Goal: Information Seeking & Learning: Find contact information

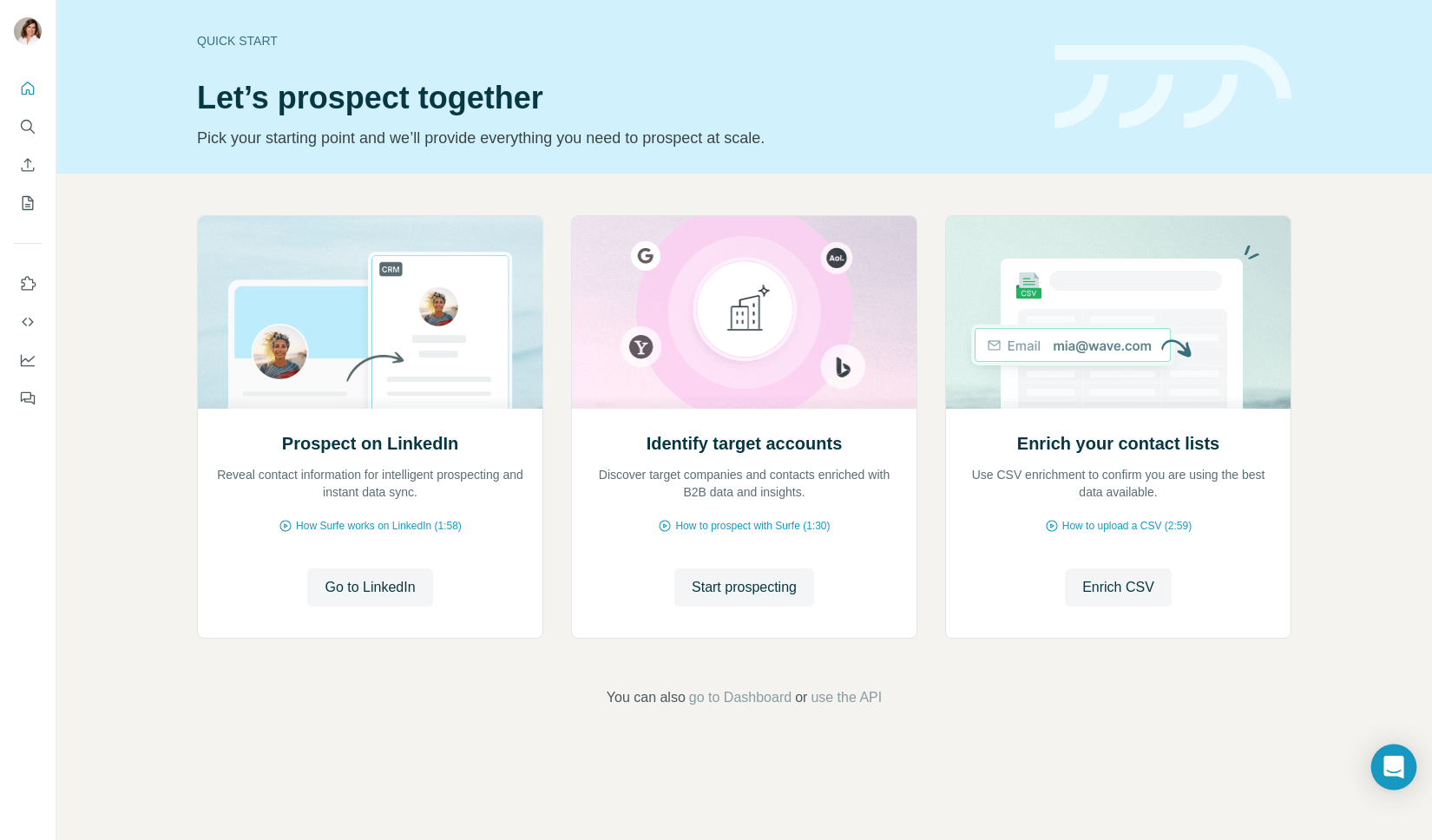
click at [1387, 754] on div "Open Intercom Messenger" at bounding box center [1394, 767] width 46 height 46
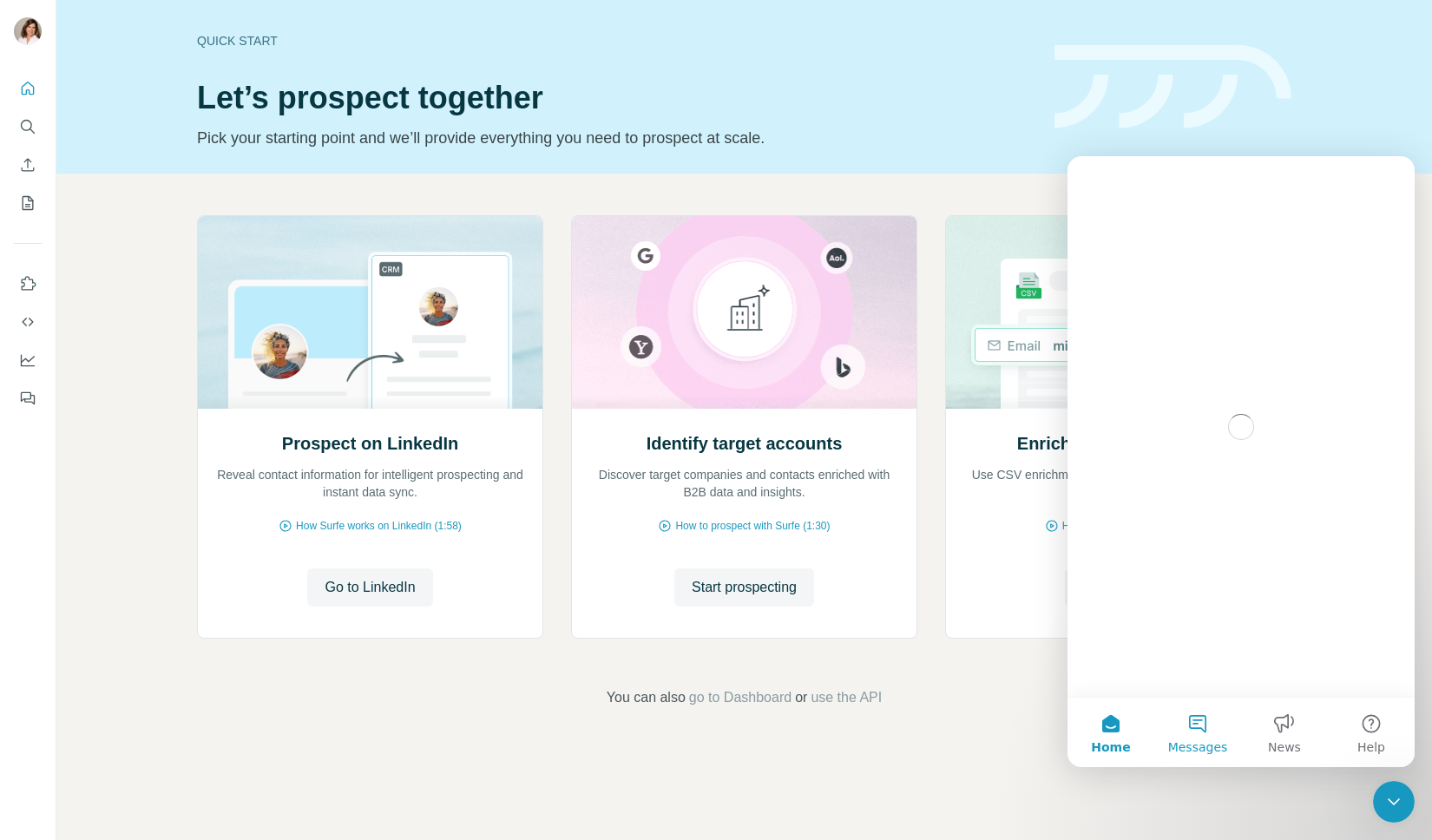
click at [1200, 731] on button "Messages" at bounding box center [1197, 732] width 87 height 69
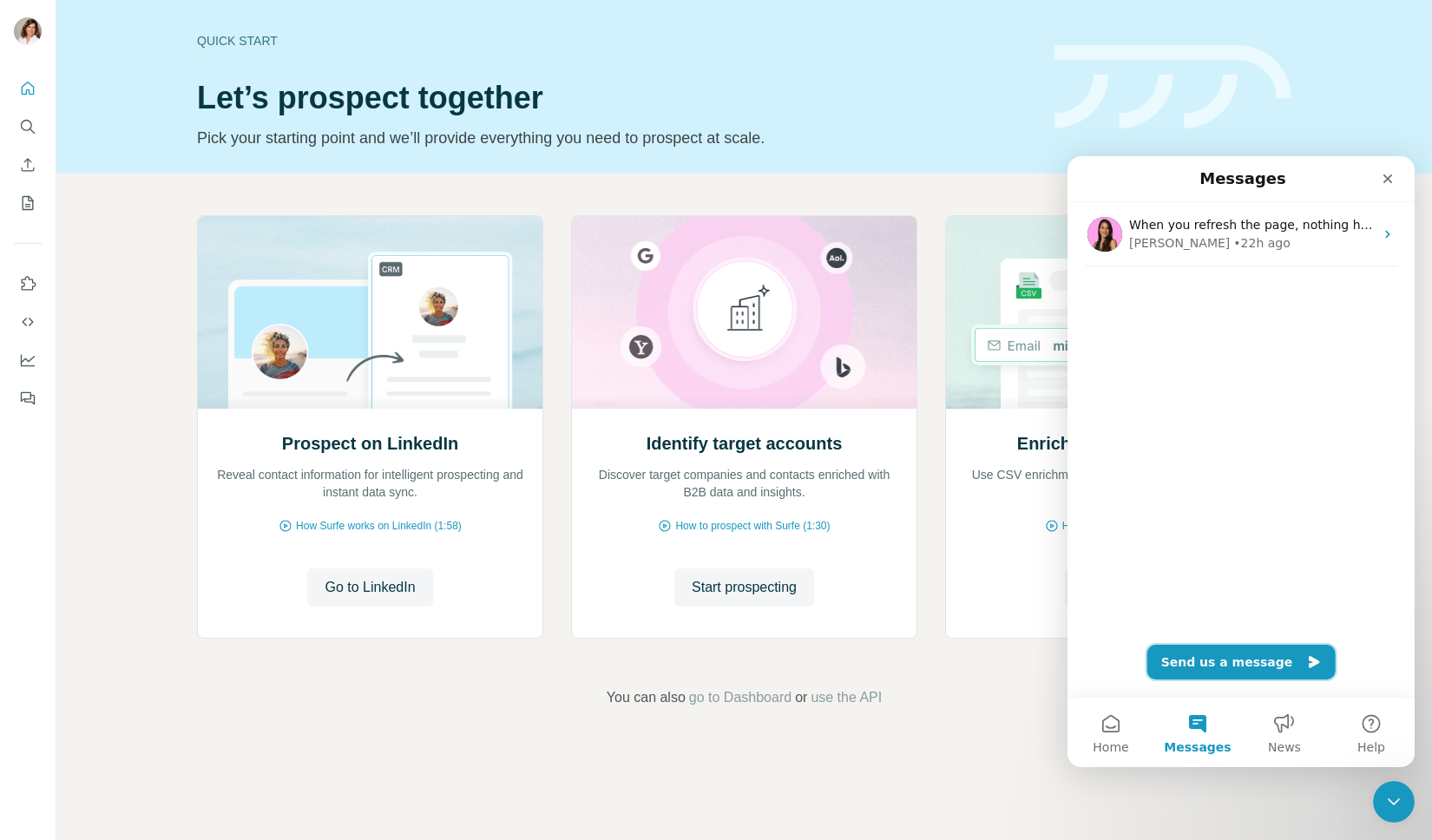
click at [1207, 662] on button "Send us a message" at bounding box center [1241, 662] width 188 height 35
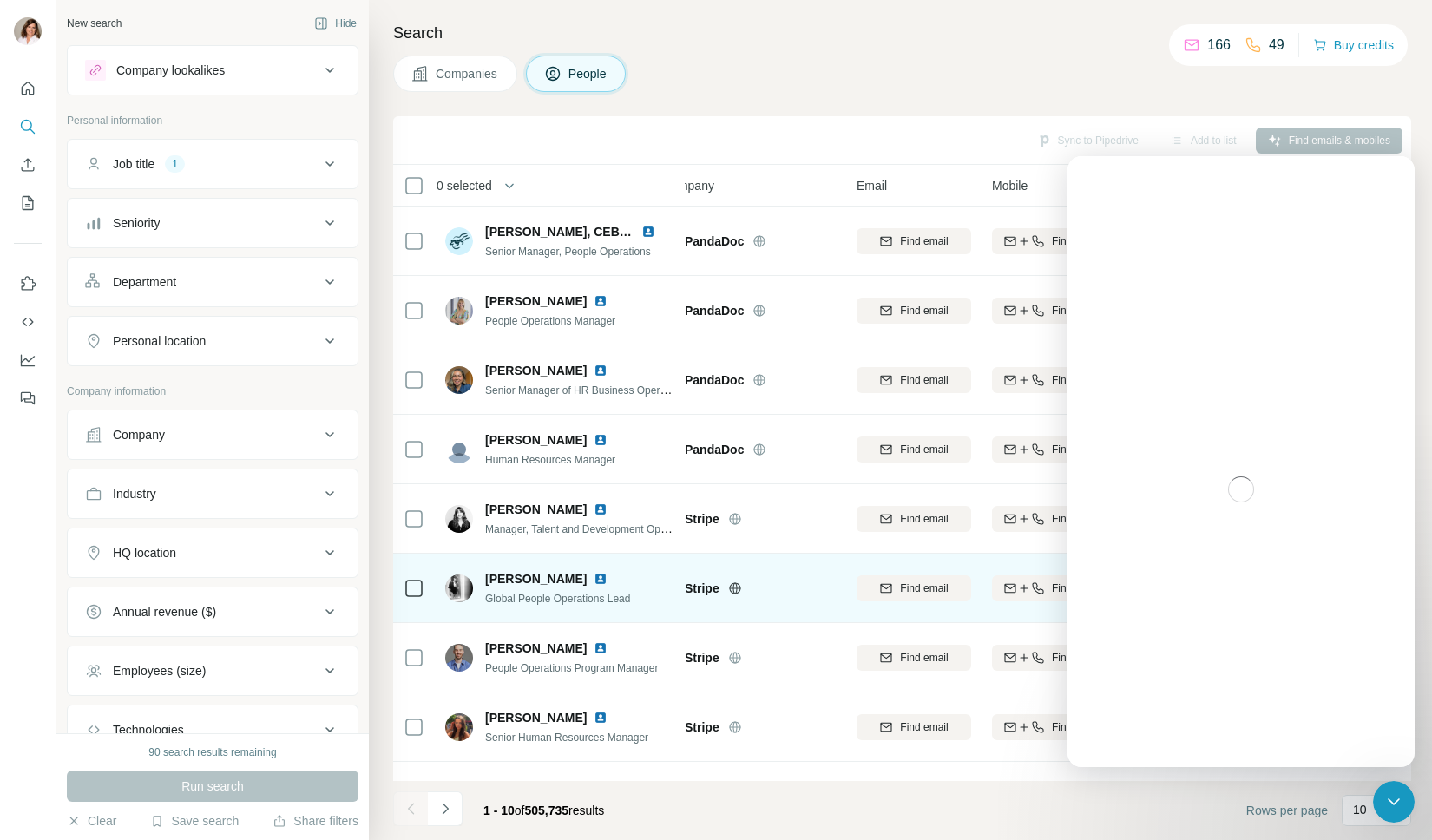
scroll to position [128, 33]
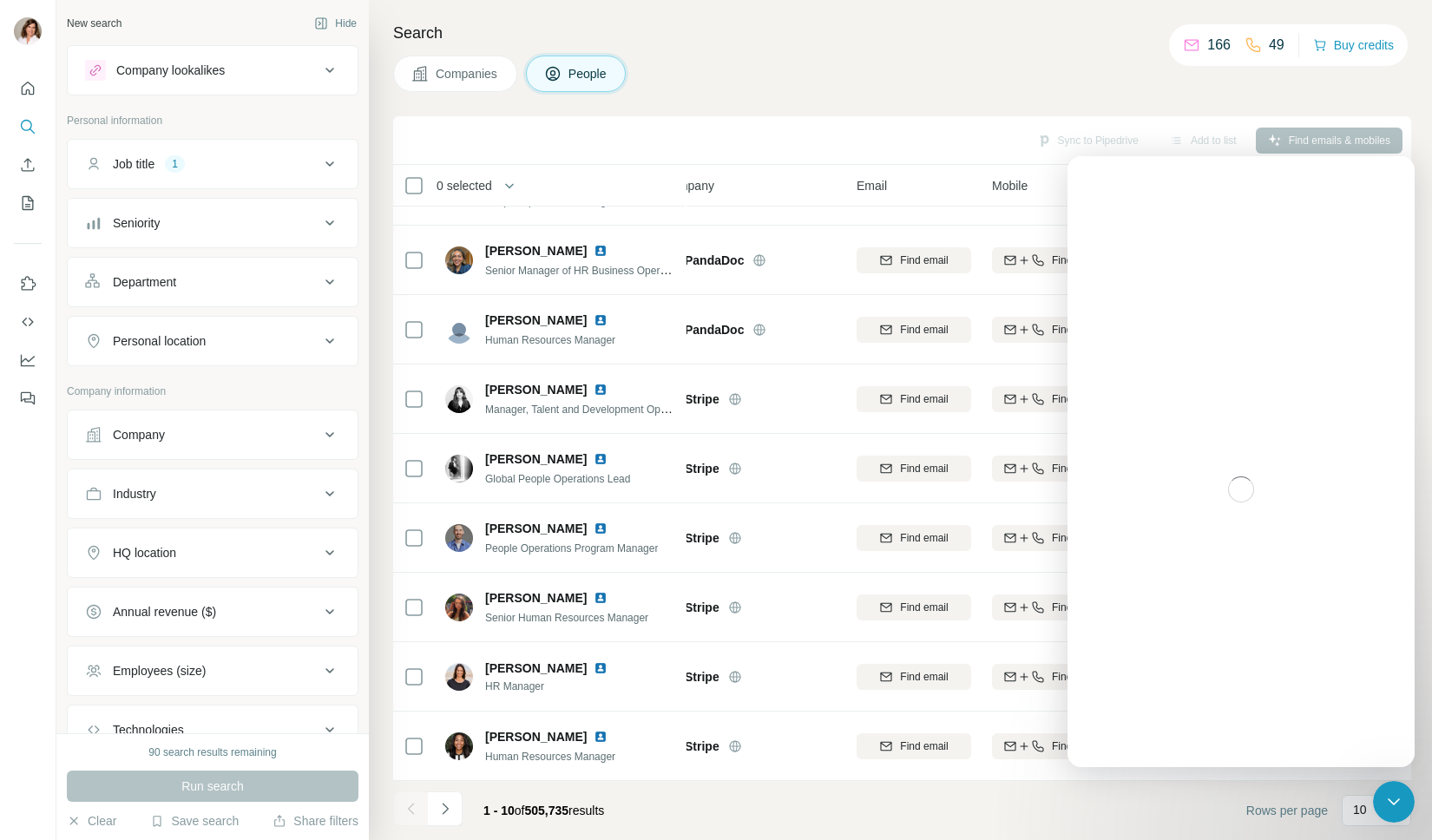
click at [325, 338] on icon at bounding box center [329, 340] width 9 height 5
click at [268, 384] on input "text" at bounding box center [212, 384] width 255 height 31
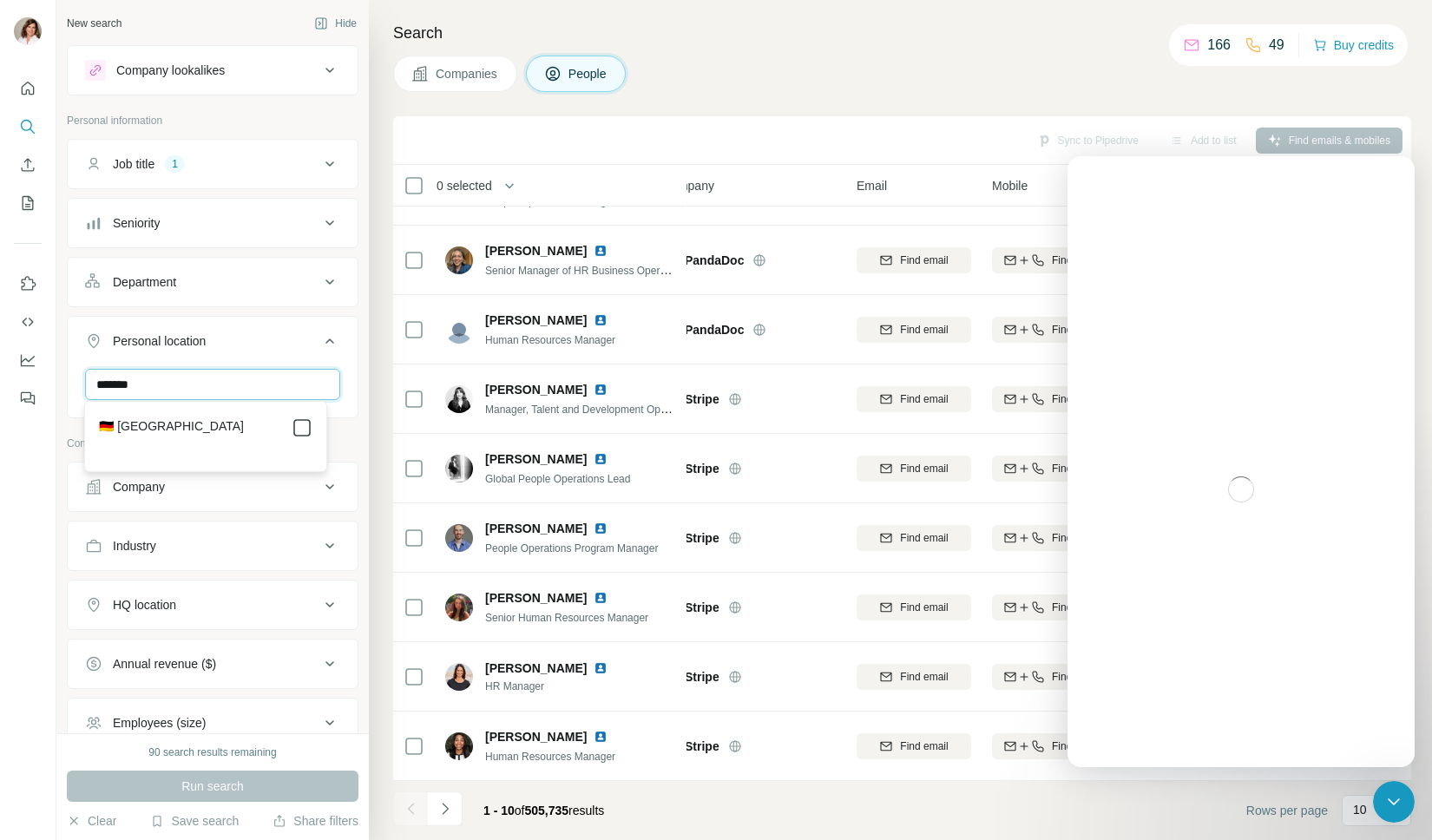
type input "*******"
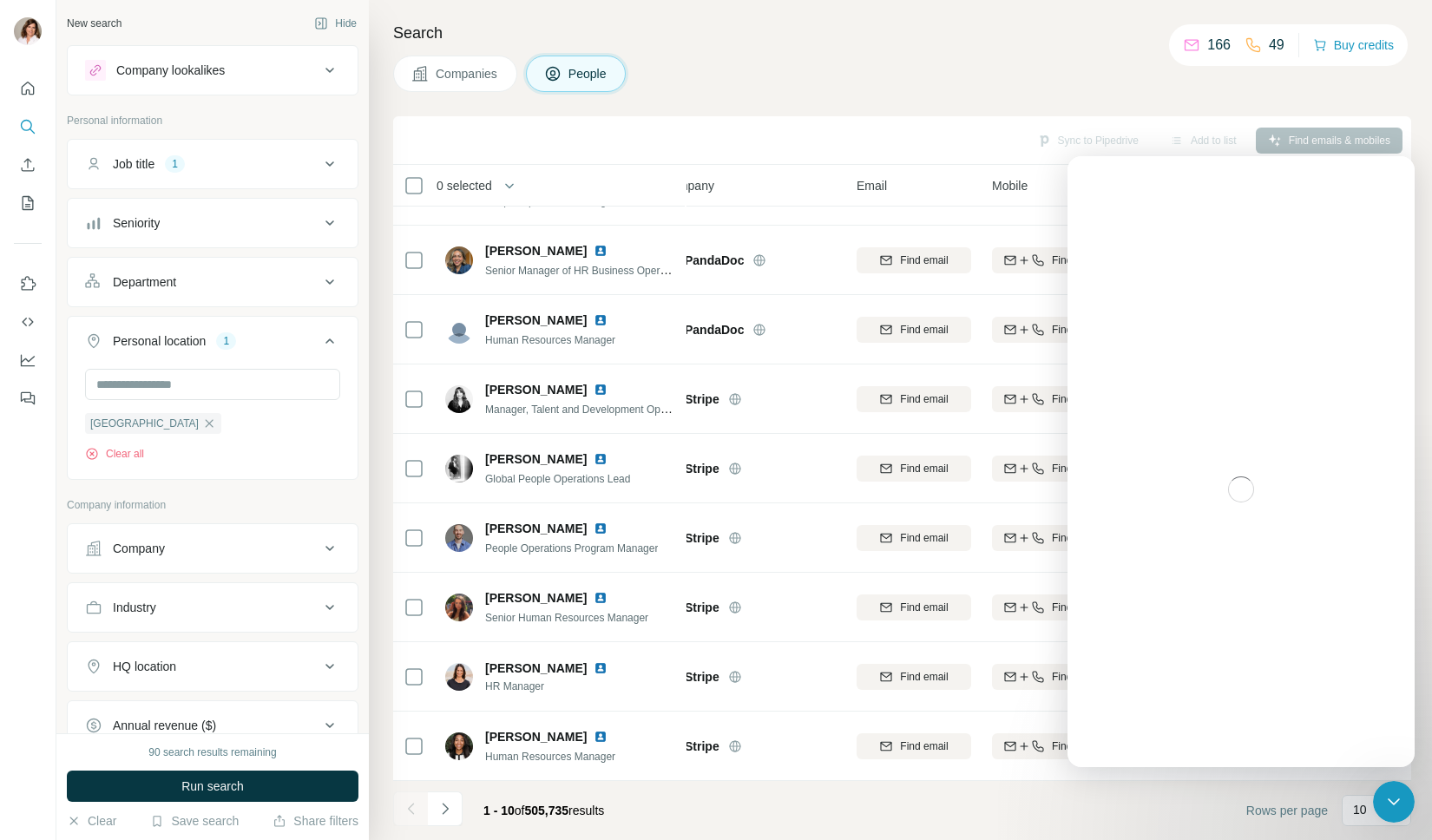
click at [319, 155] on icon at bounding box center [329, 164] width 21 height 21
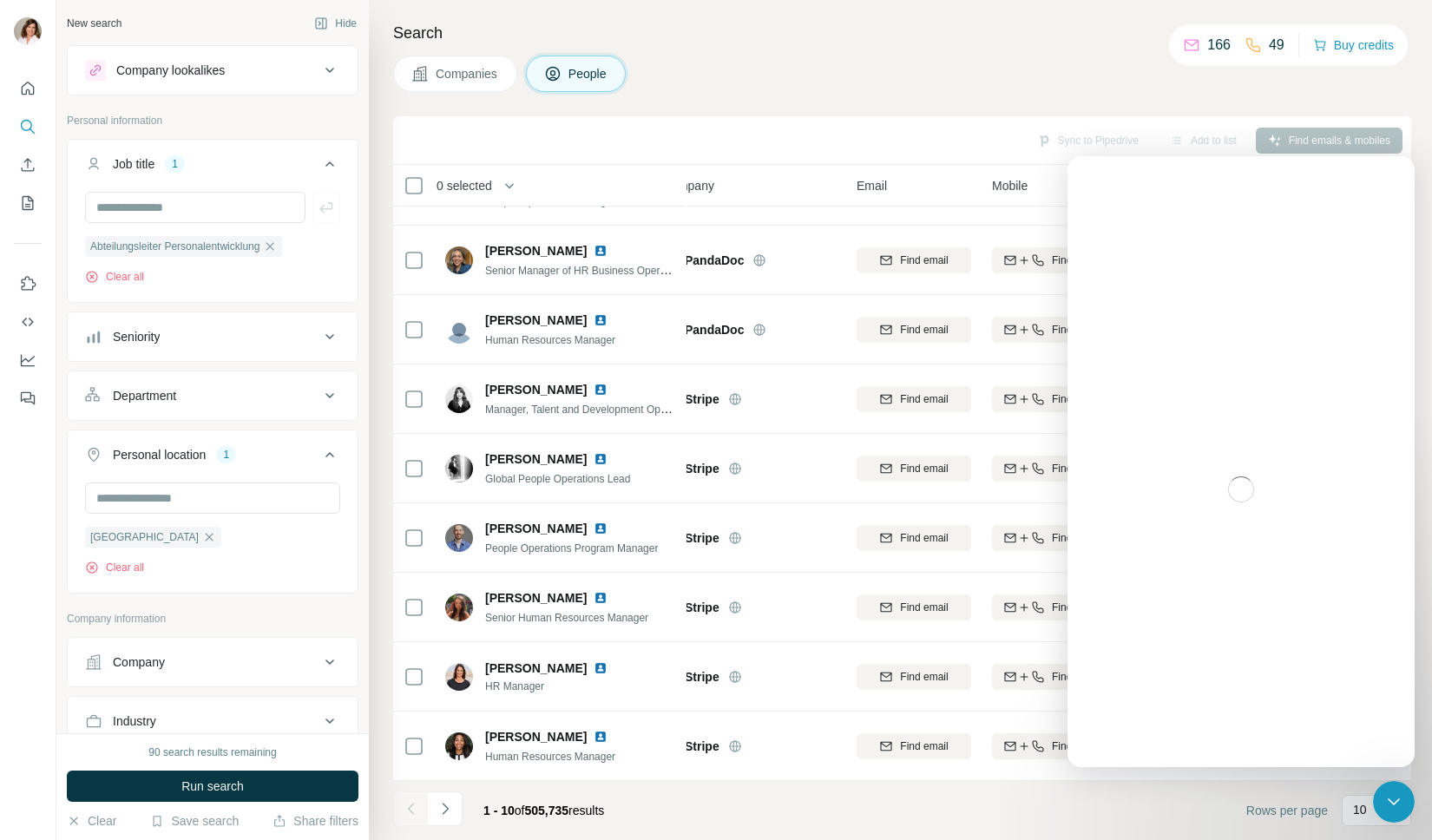
click at [299, 117] on p "Personal information" at bounding box center [213, 121] width 292 height 16
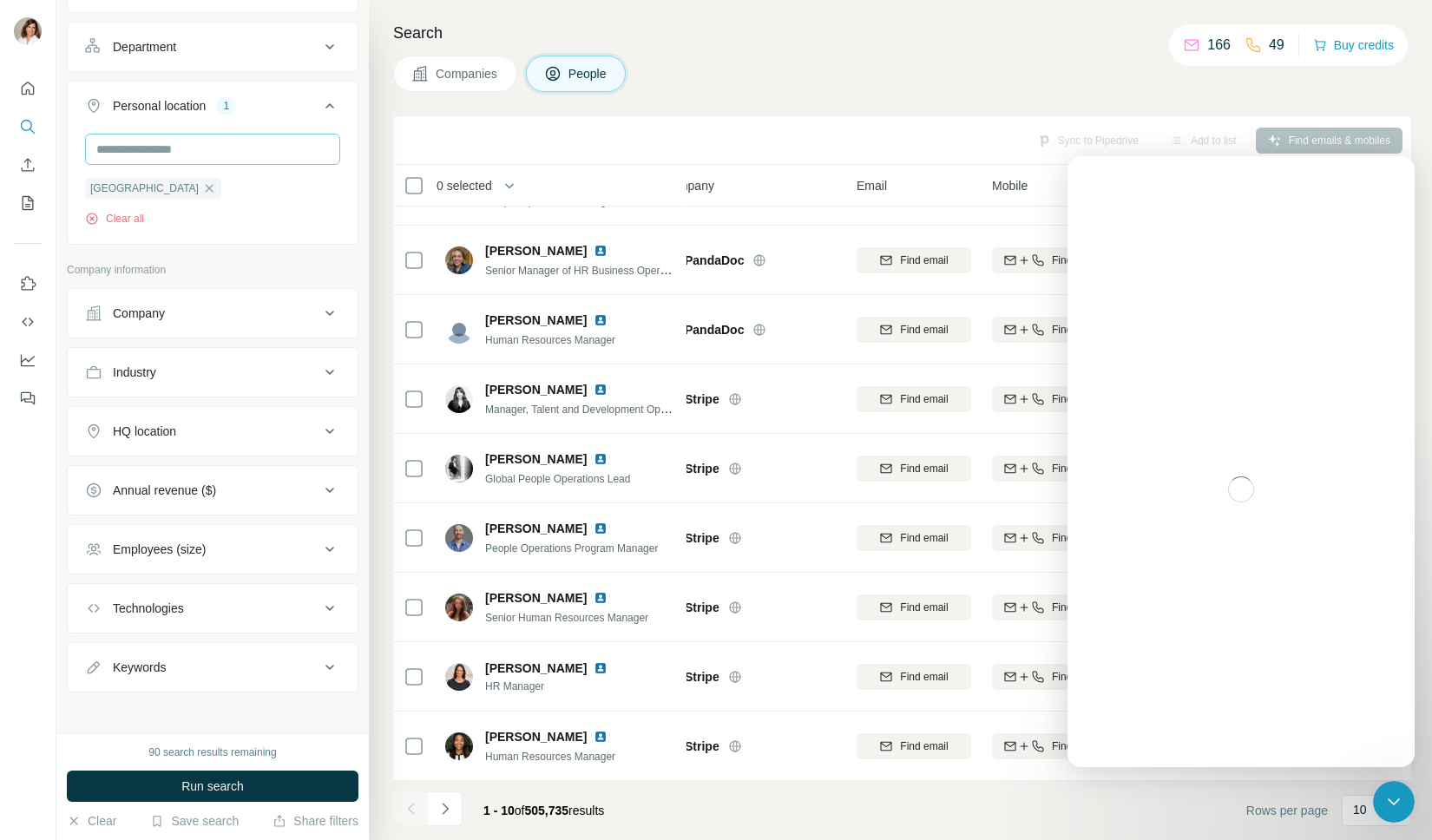
scroll to position [349, 0]
click at [319, 430] on icon at bounding box center [329, 431] width 21 height 21
click at [283, 470] on input "text" at bounding box center [212, 474] width 255 height 31
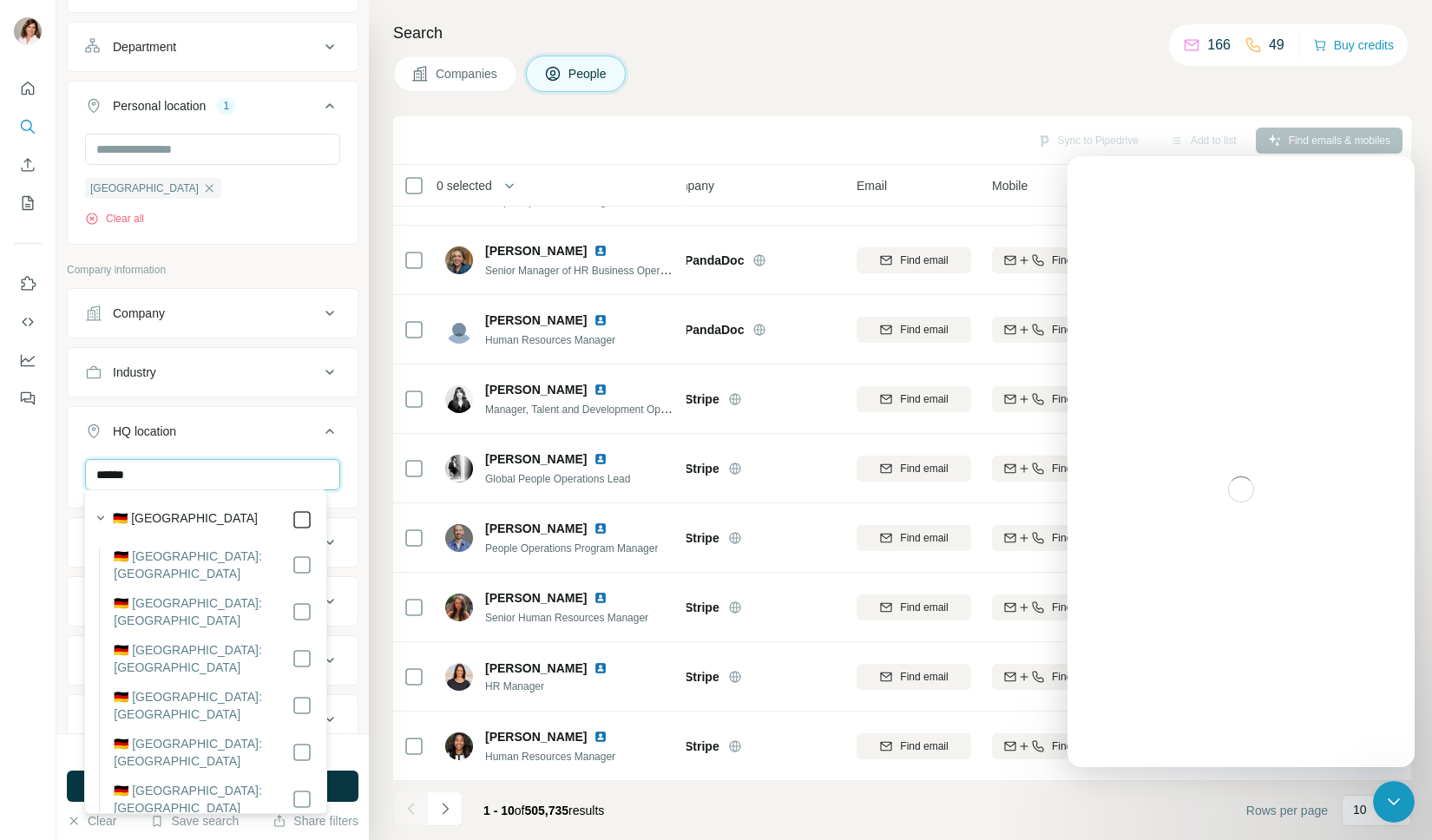
type input "******"
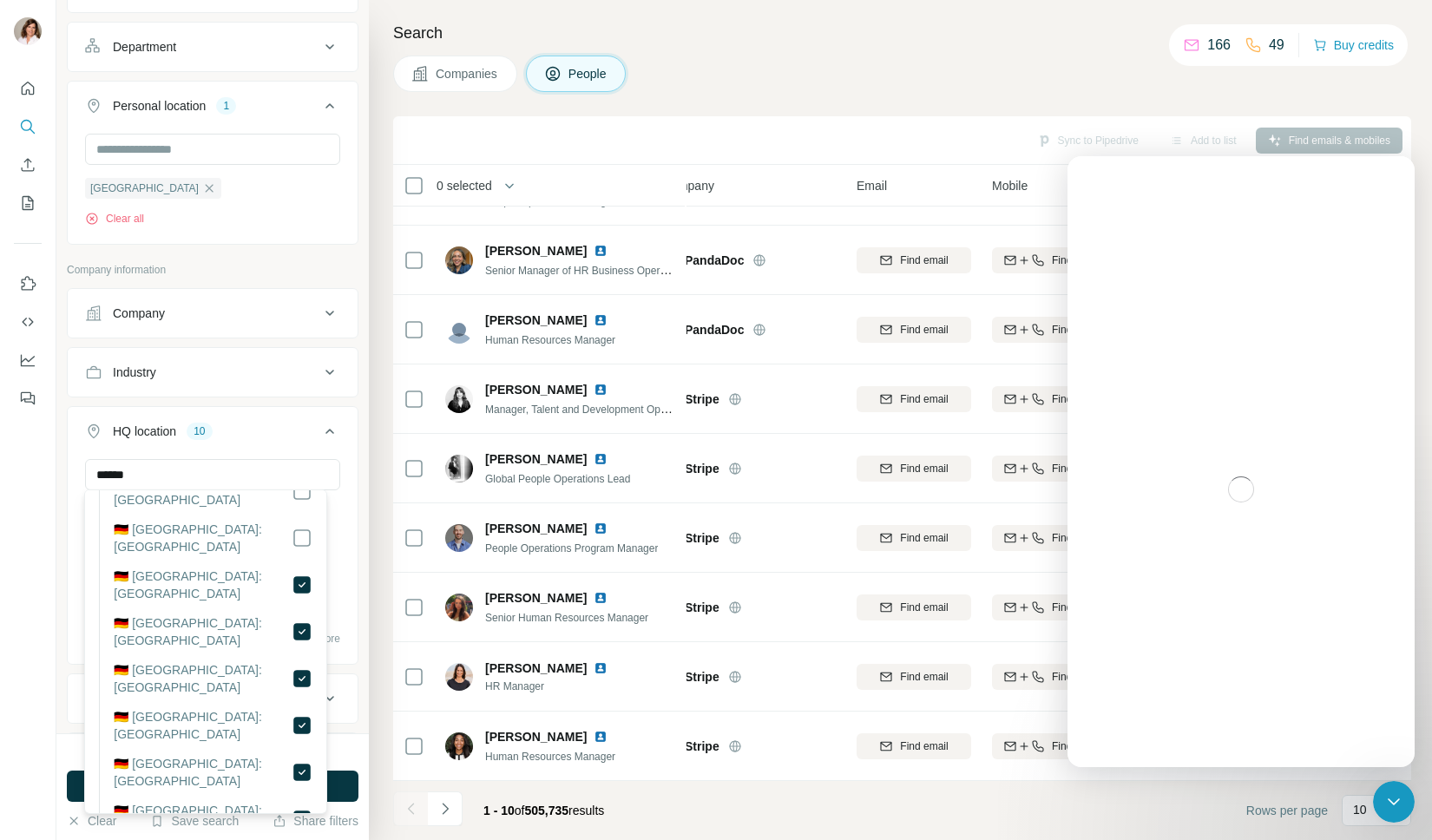
scroll to position [266, 0]
click at [288, 610] on li "🇩🇪 Germany: Mecklenburg-Vorpommern" at bounding box center [205, 633] width 213 height 47
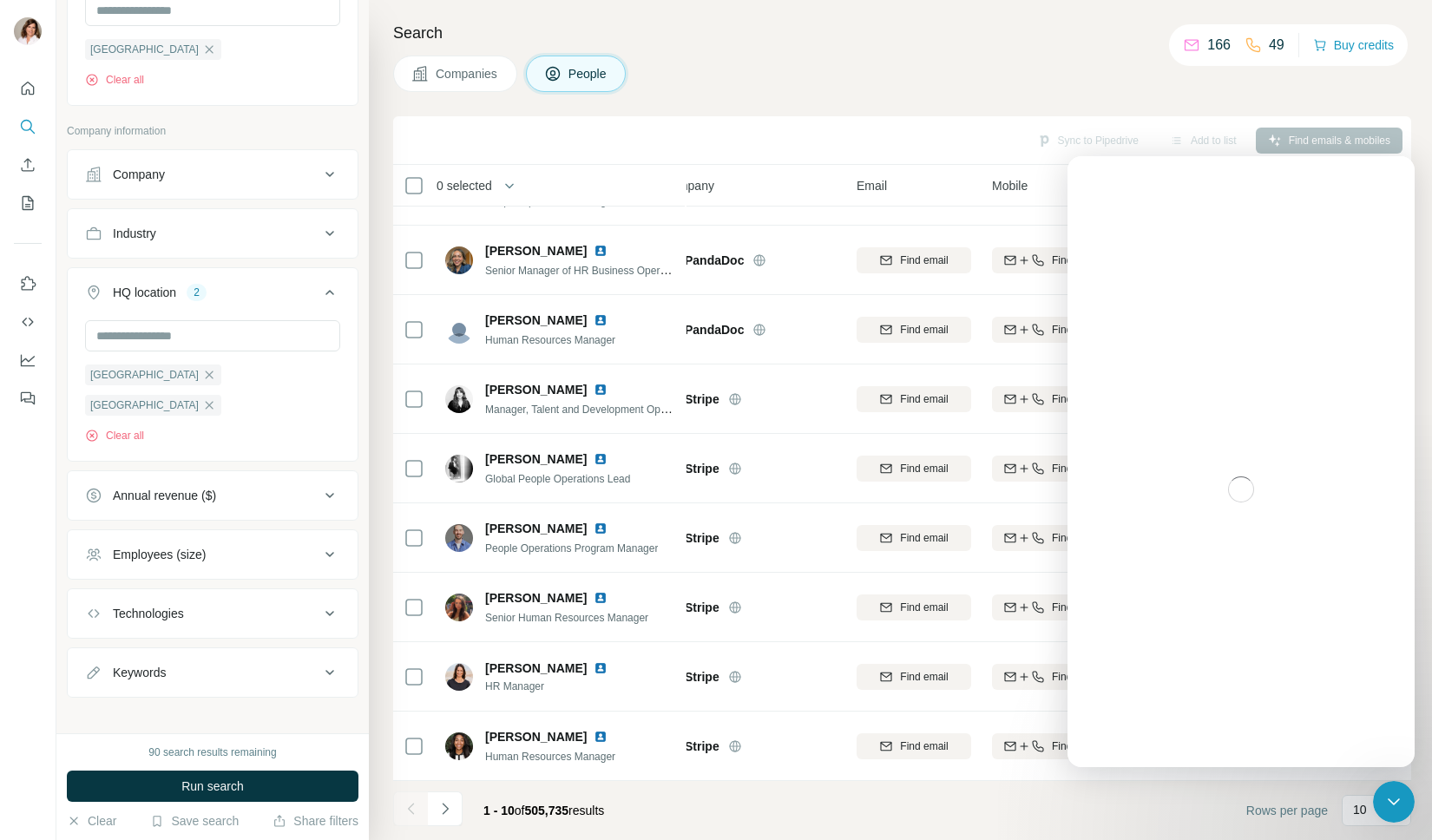
scroll to position [493, 0]
click at [319, 547] on icon at bounding box center [329, 549] width 21 height 21
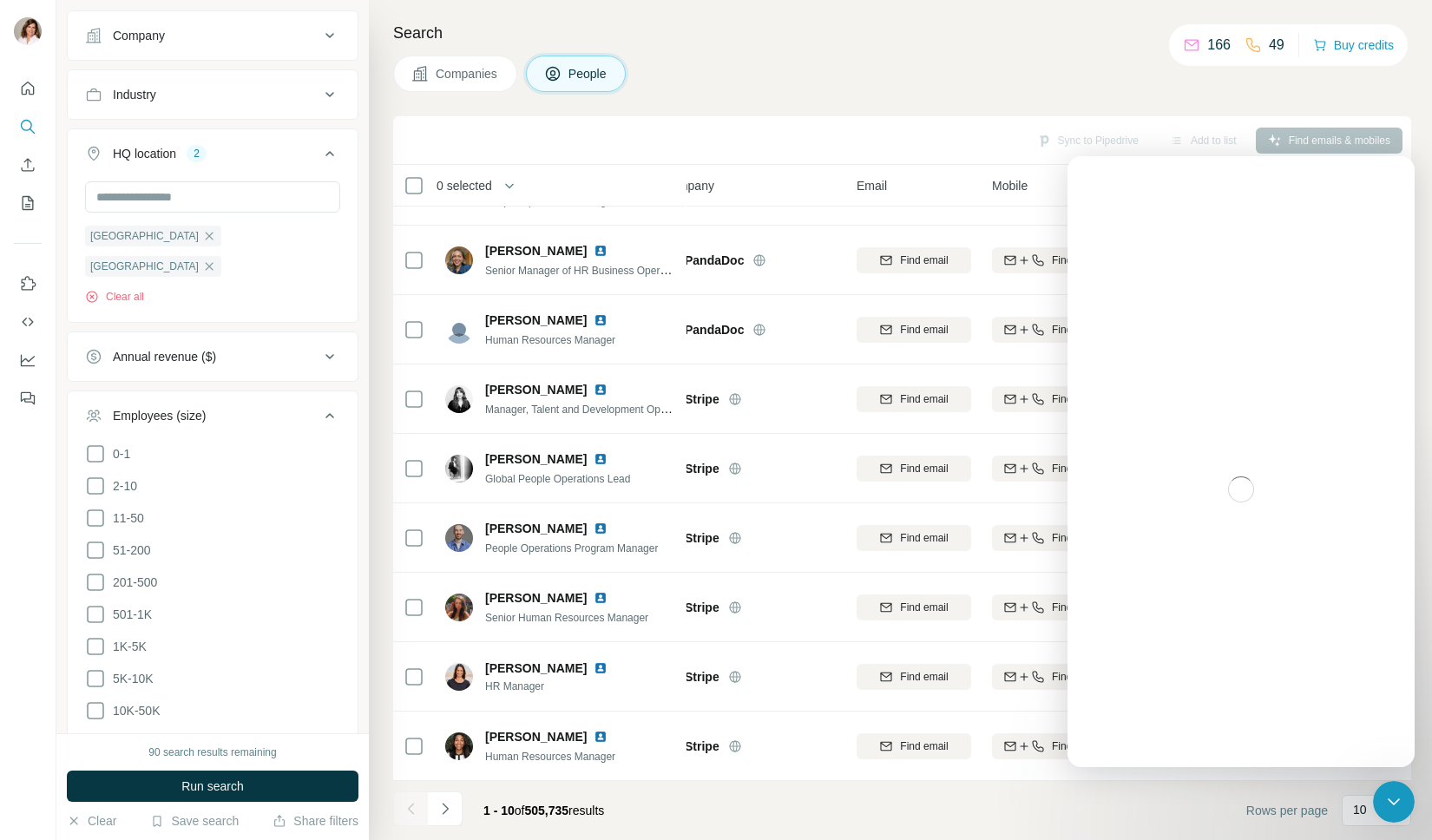
scroll to position [626, 0]
click at [94, 607] on icon at bounding box center [95, 614] width 21 height 21
click at [95, 582] on icon at bounding box center [95, 582] width 17 height 17
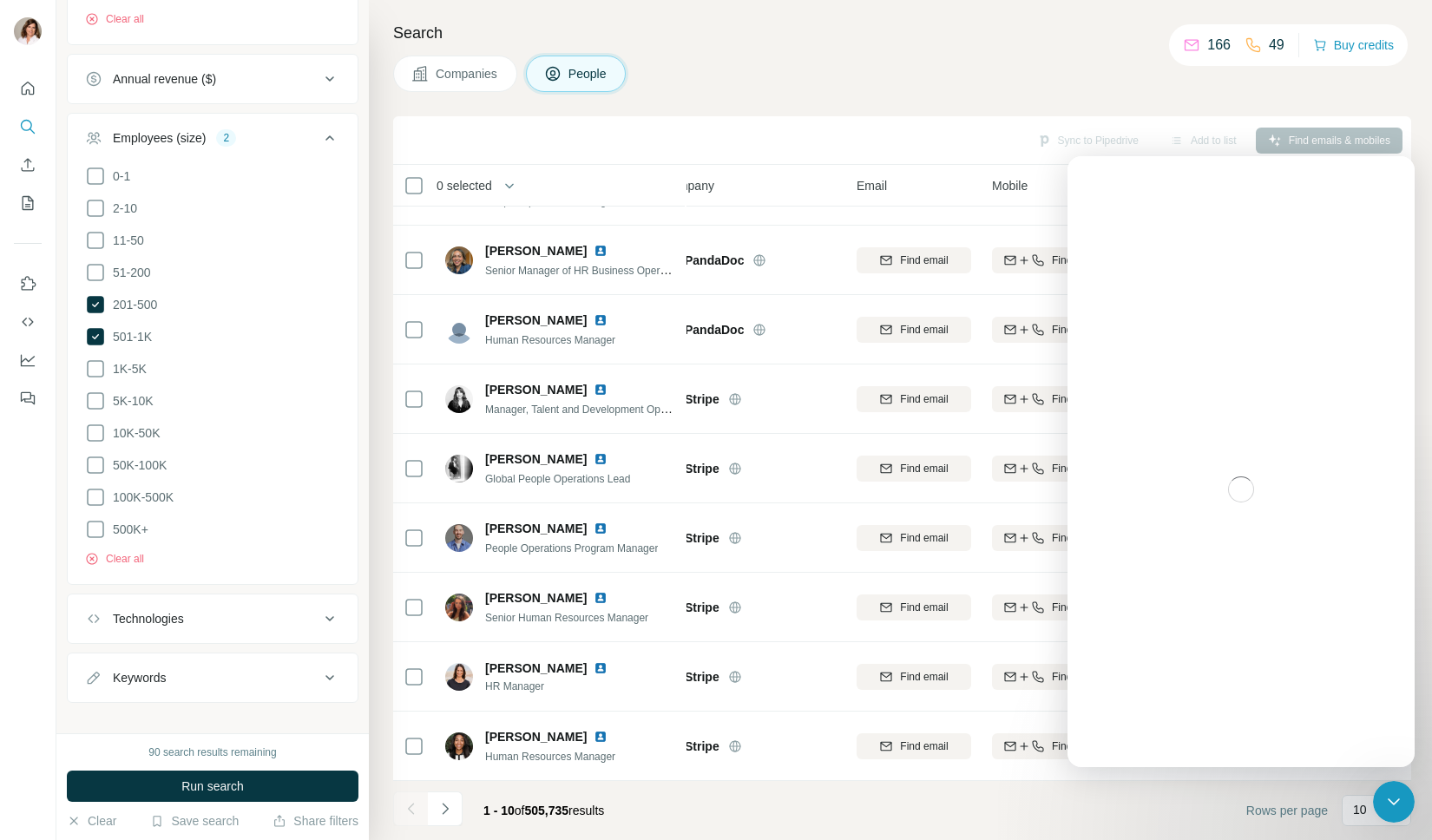
scroll to position [911, 0]
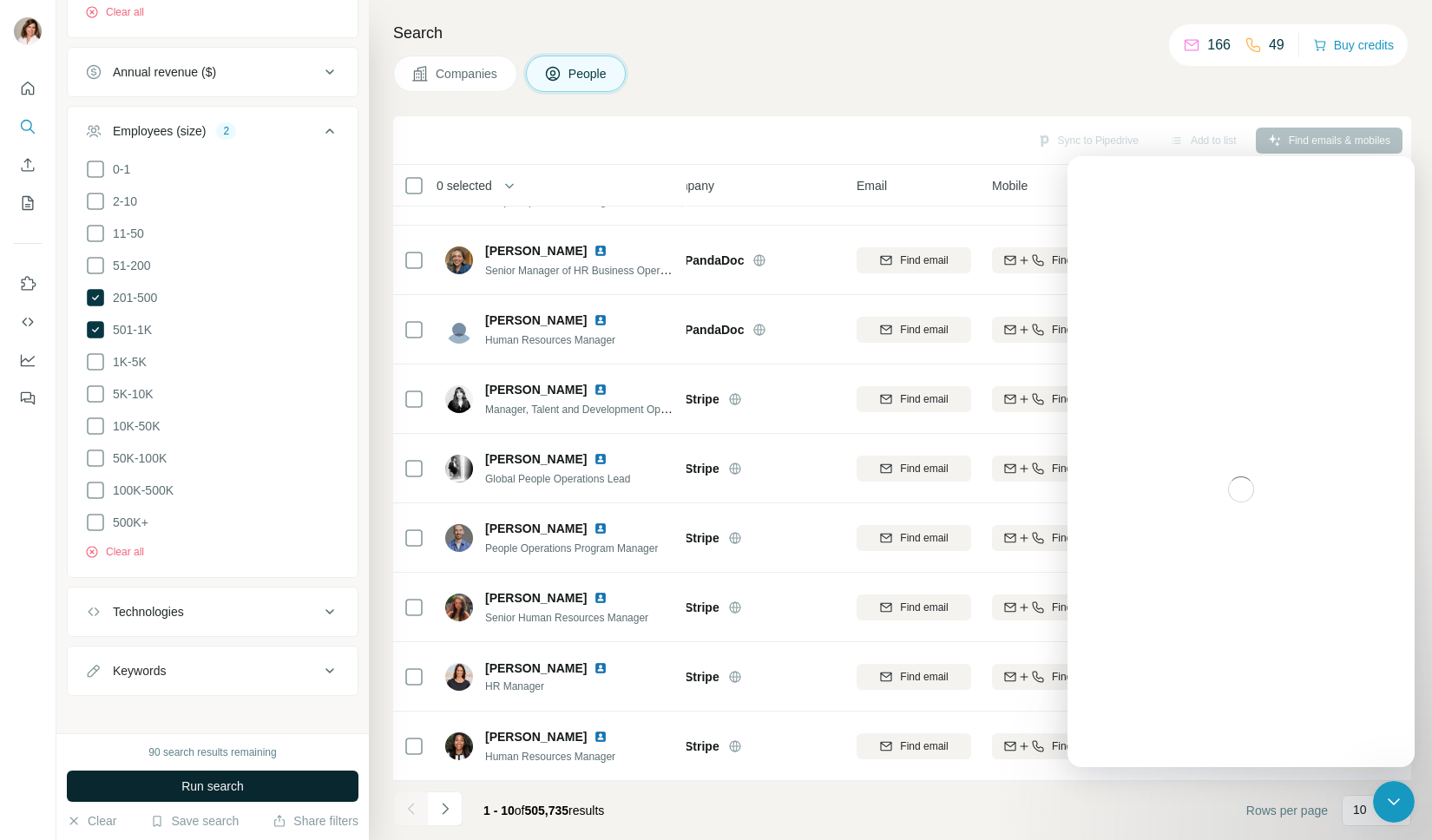
click at [279, 782] on button "Run search" at bounding box center [213, 786] width 292 height 31
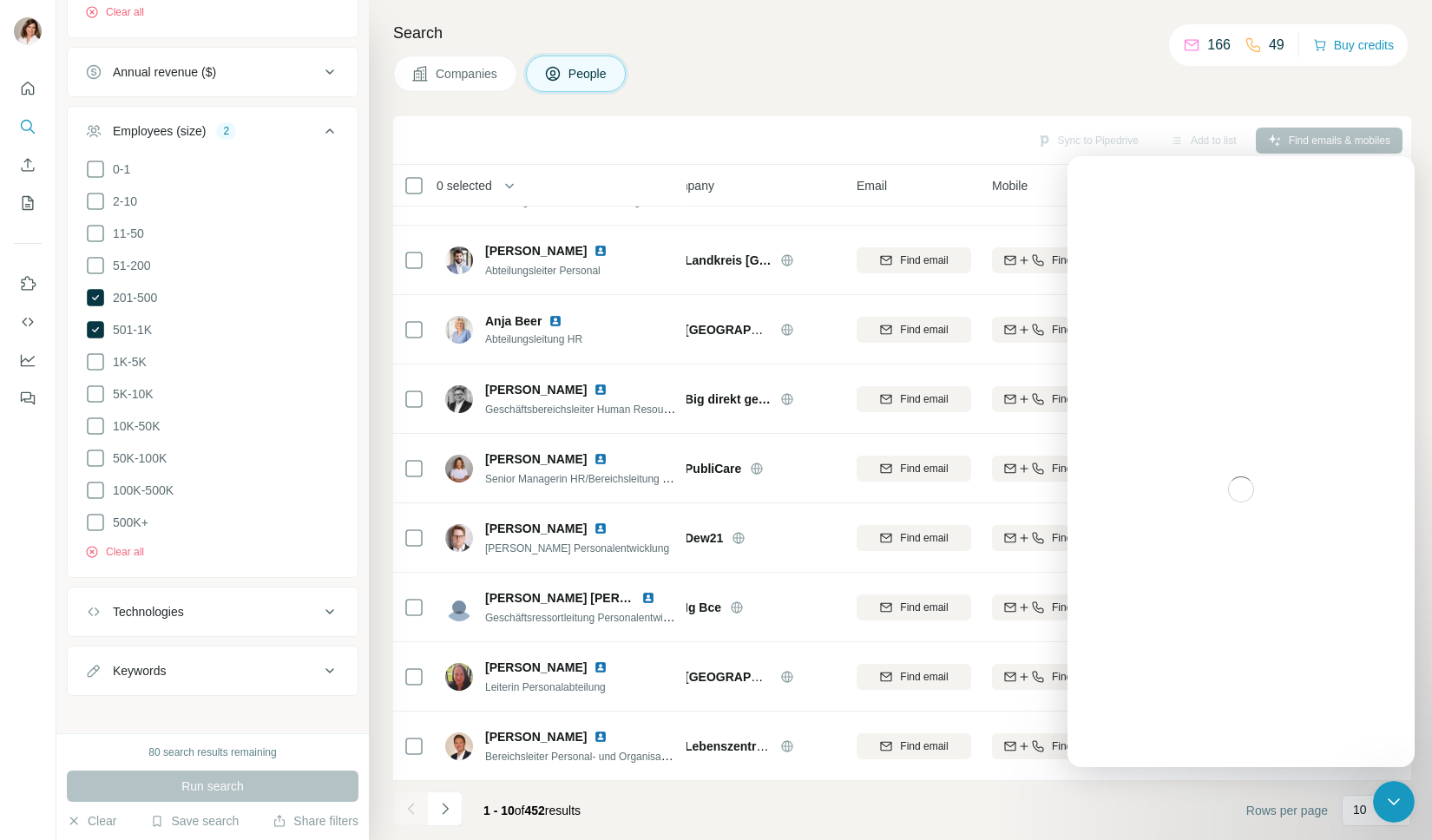
click at [1130, 75] on div "Companies People" at bounding box center [902, 74] width 1018 height 36
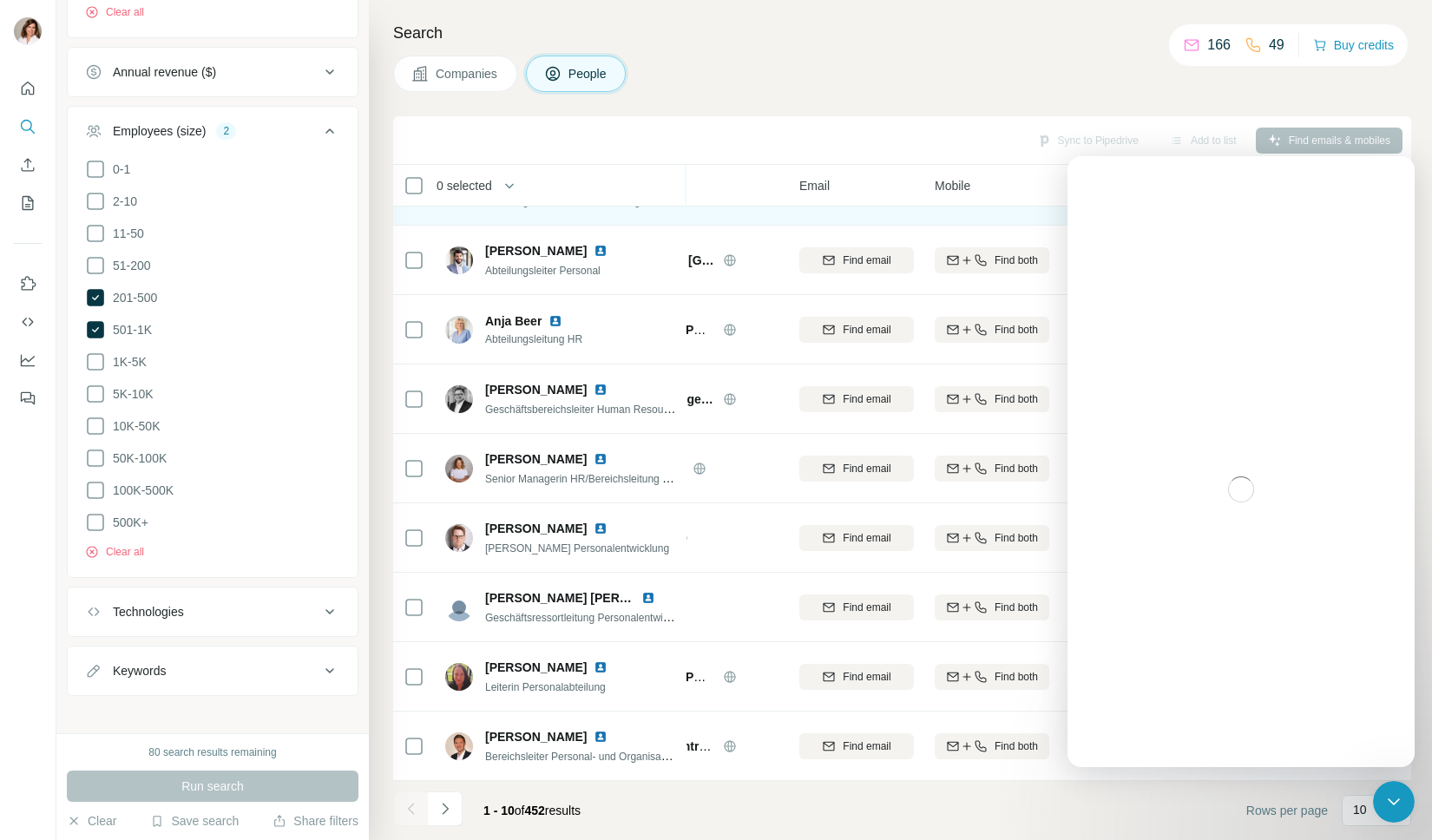
scroll to position [0, 90]
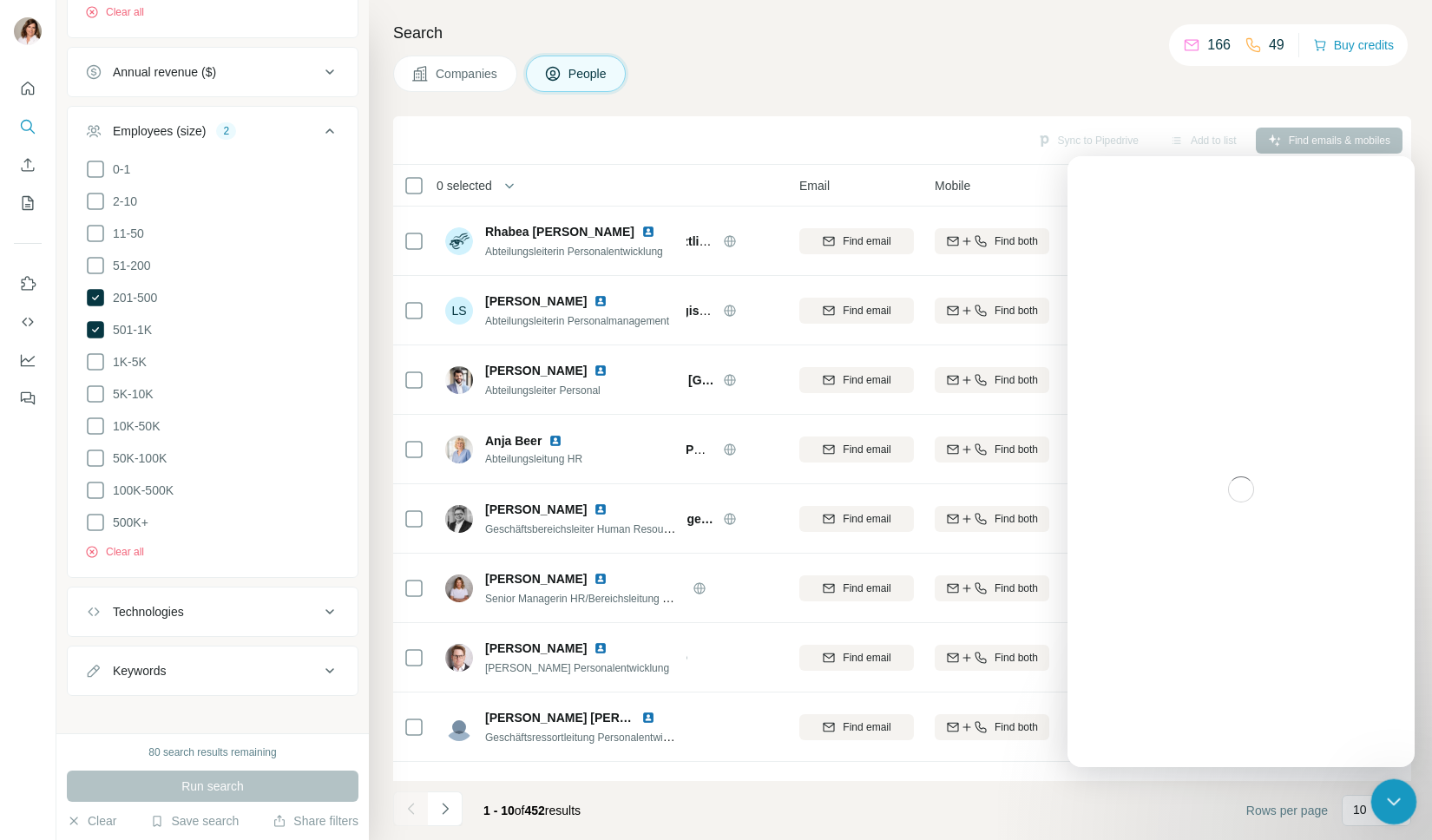
click at [1394, 797] on icon "Close Intercom Messenger" at bounding box center [1390, 799] width 21 height 21
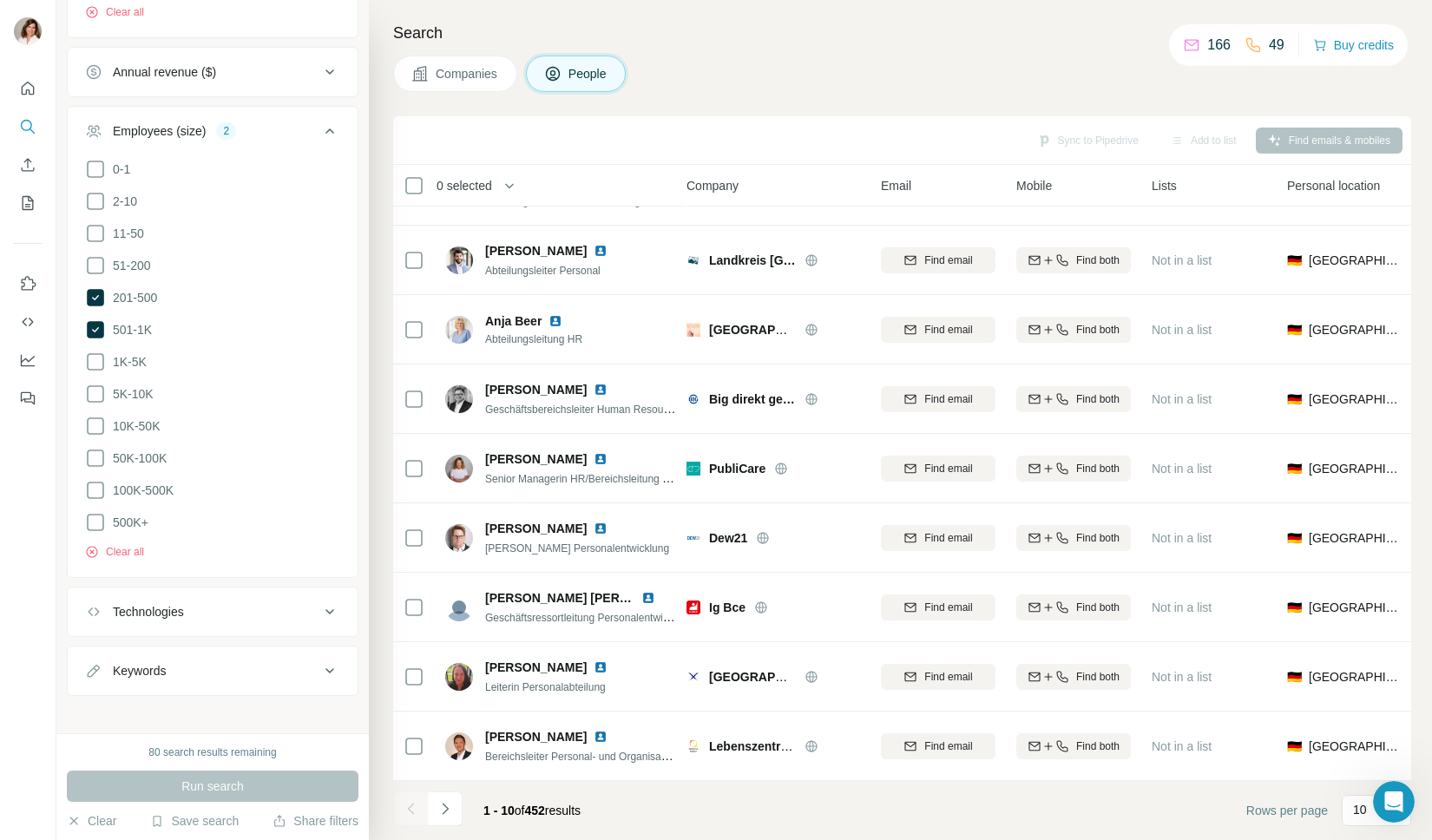
scroll to position [0, 9]
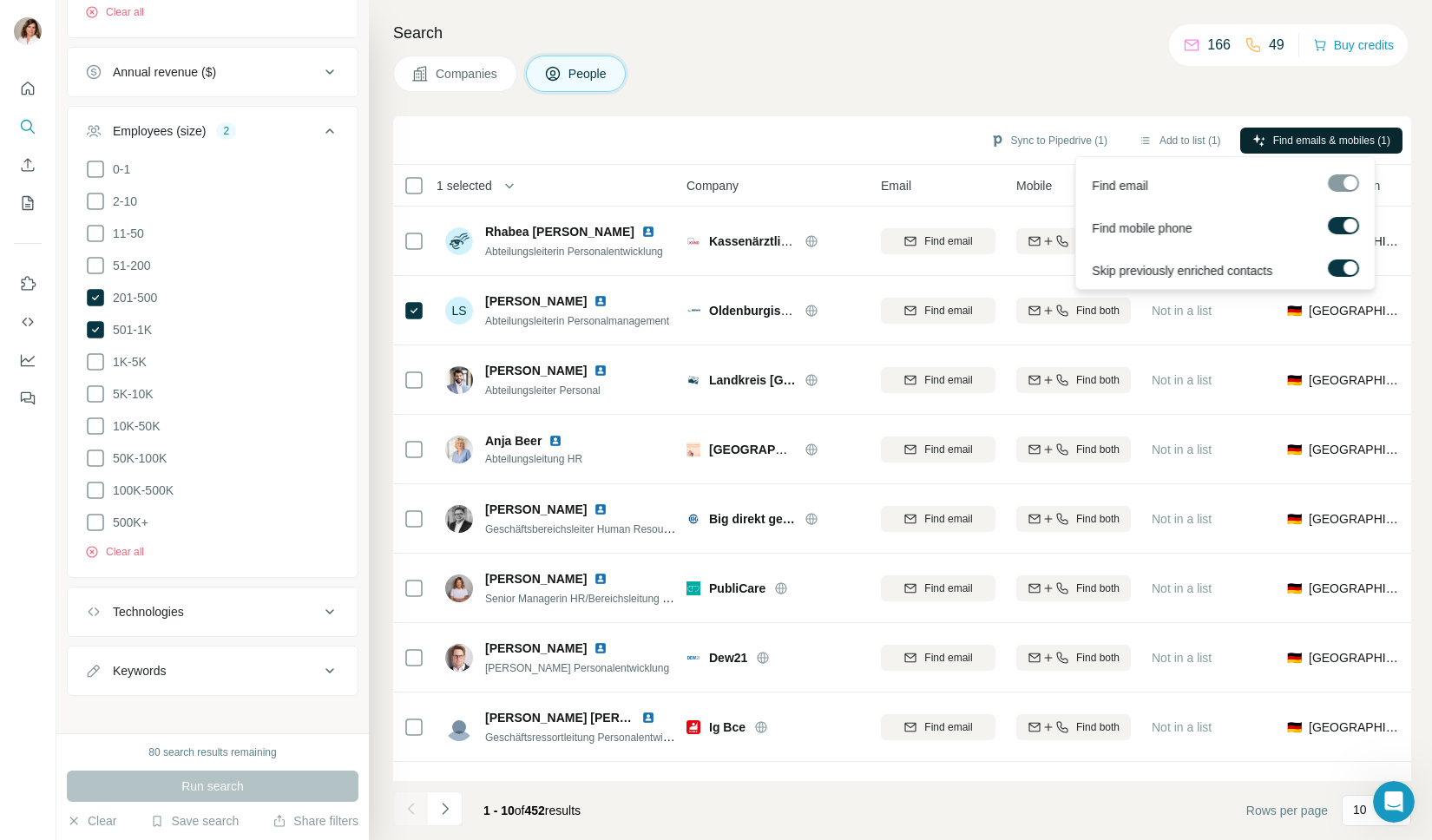
click at [1341, 133] on span "Find emails & mobiles (1)" at bounding box center [1331, 141] width 117 height 16
click at [1140, 75] on div "Companies People" at bounding box center [902, 74] width 1018 height 36
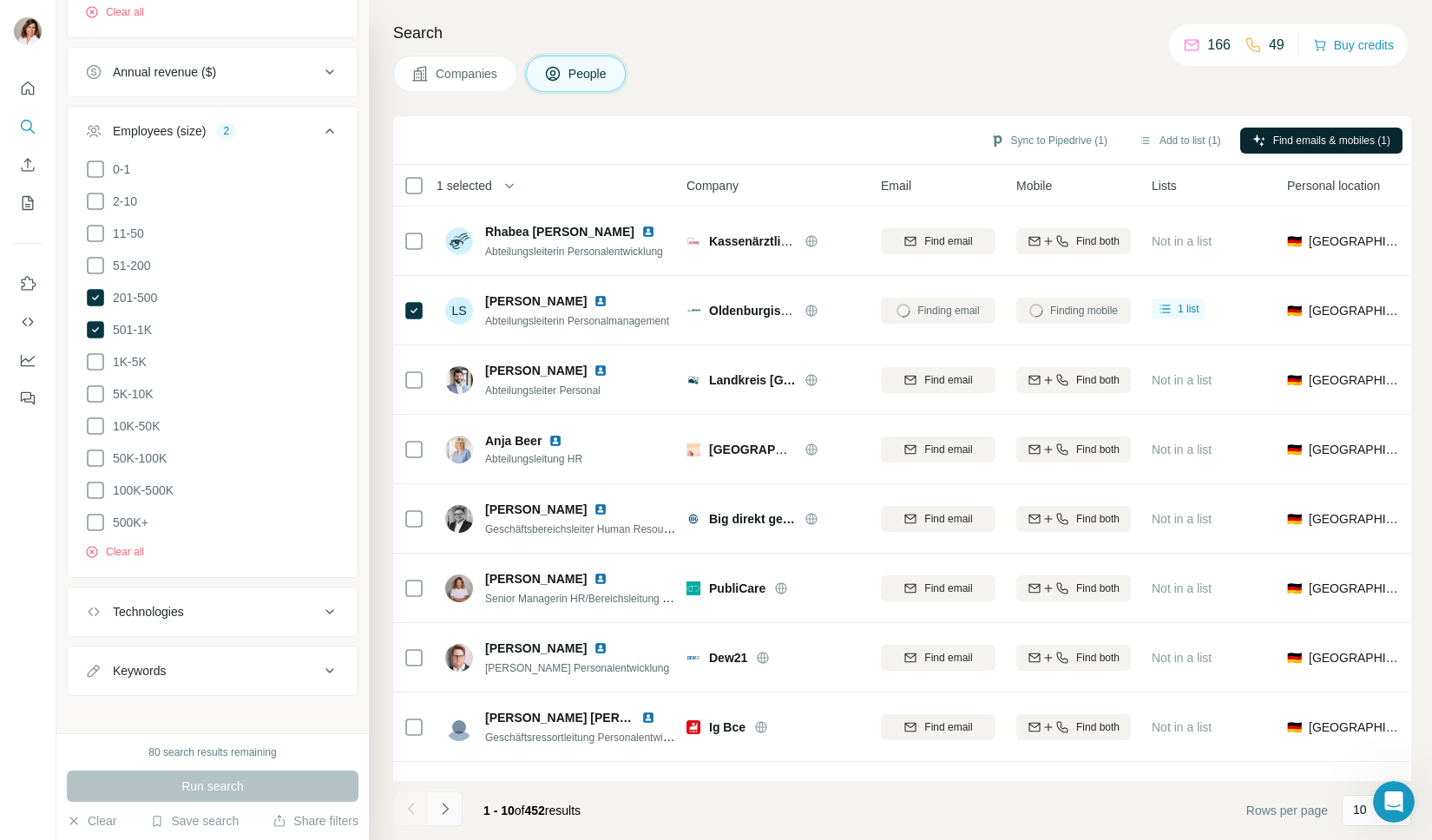
click at [453, 808] on icon "Navigate to next page" at bounding box center [444, 808] width 17 height 17
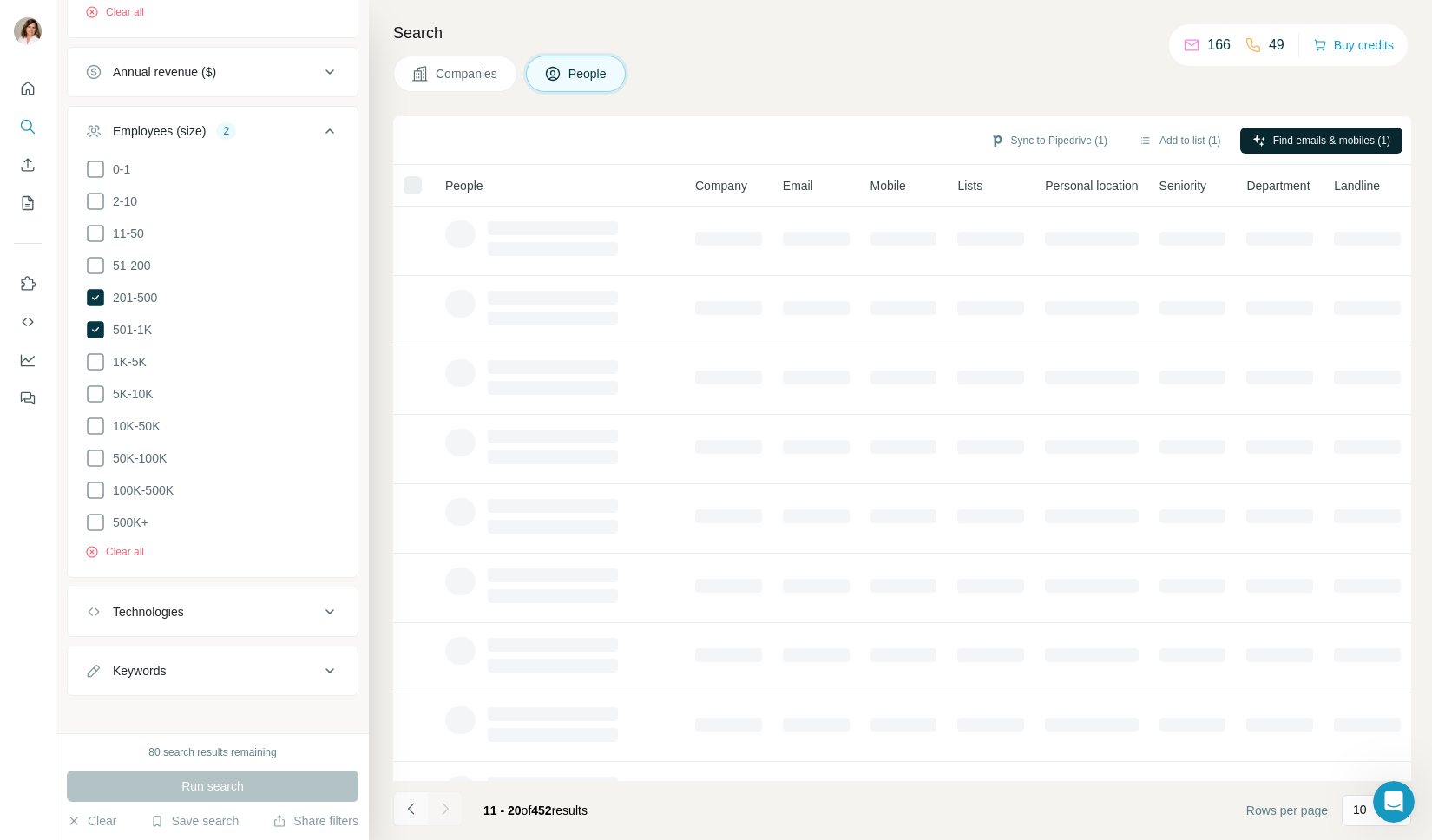
click at [403, 812] on icon "Navigate to previous page" at bounding box center [411, 808] width 17 height 17
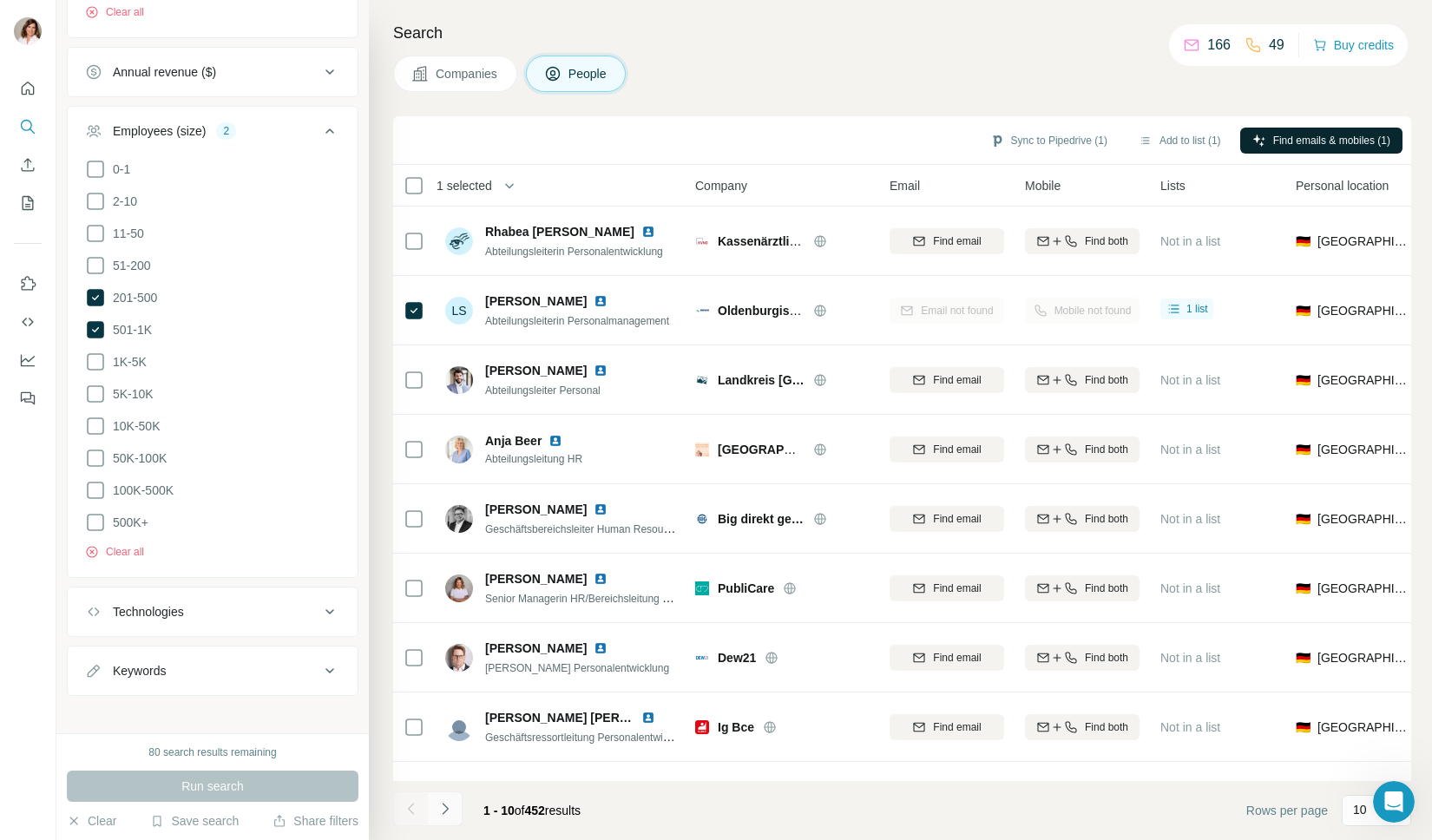
click at [449, 810] on icon "Navigate to next page" at bounding box center [444, 808] width 17 height 17
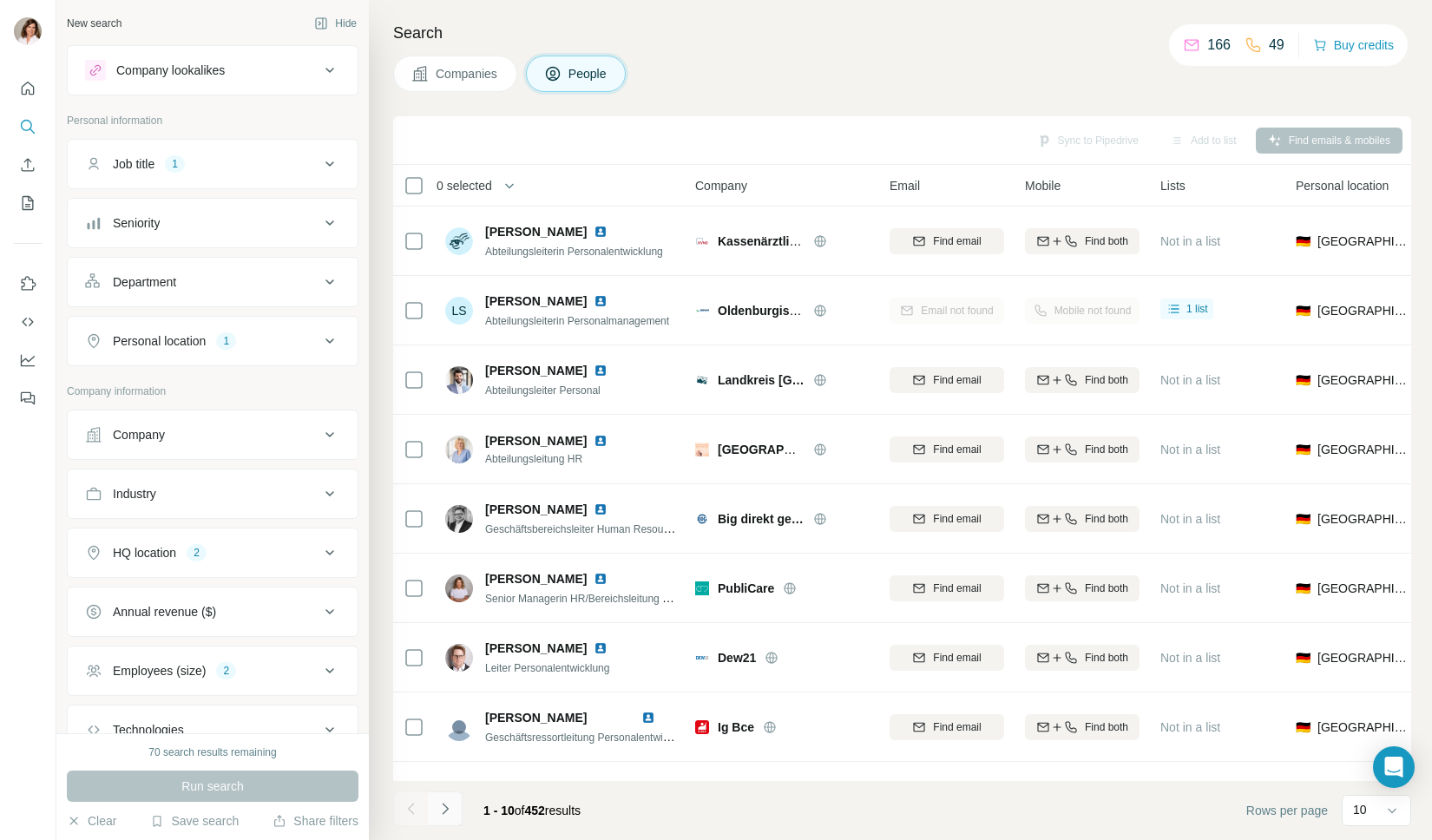
click at [443, 804] on icon "Navigate to next page" at bounding box center [444, 808] width 17 height 17
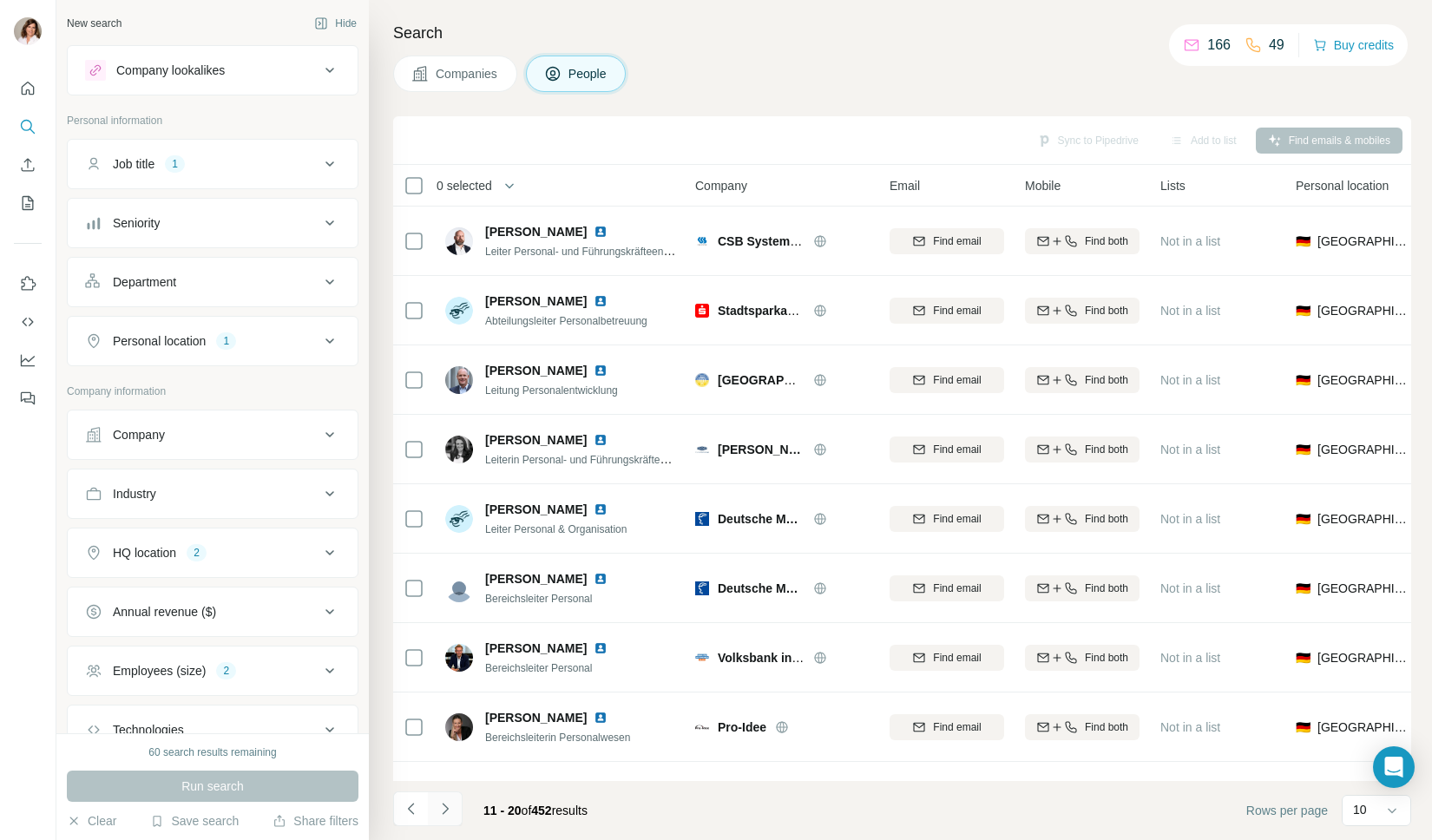
click at [443, 810] on icon "Navigate to next page" at bounding box center [444, 808] width 17 height 17
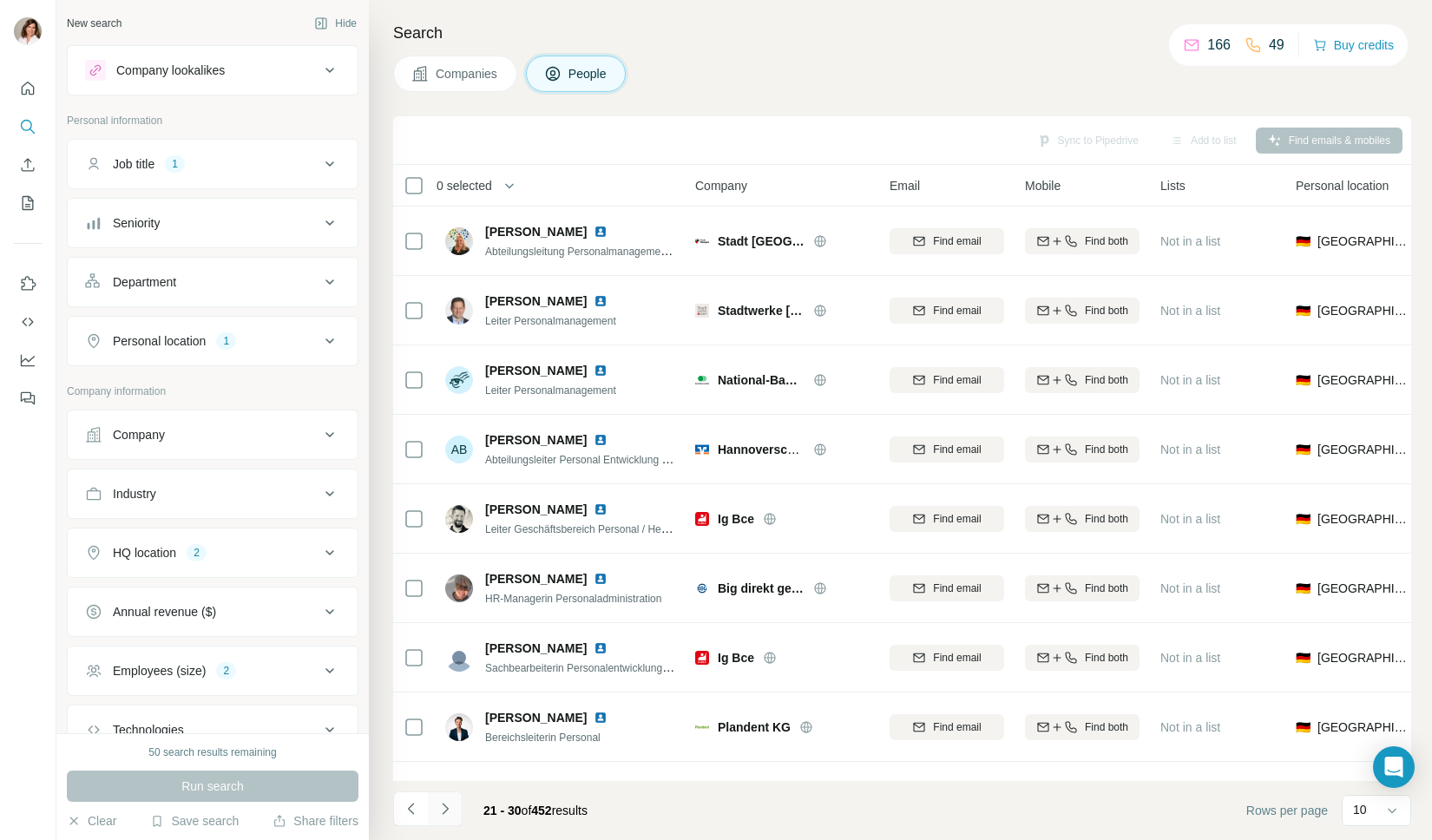
click at [444, 810] on icon "Navigate to next page" at bounding box center [444, 808] width 17 height 17
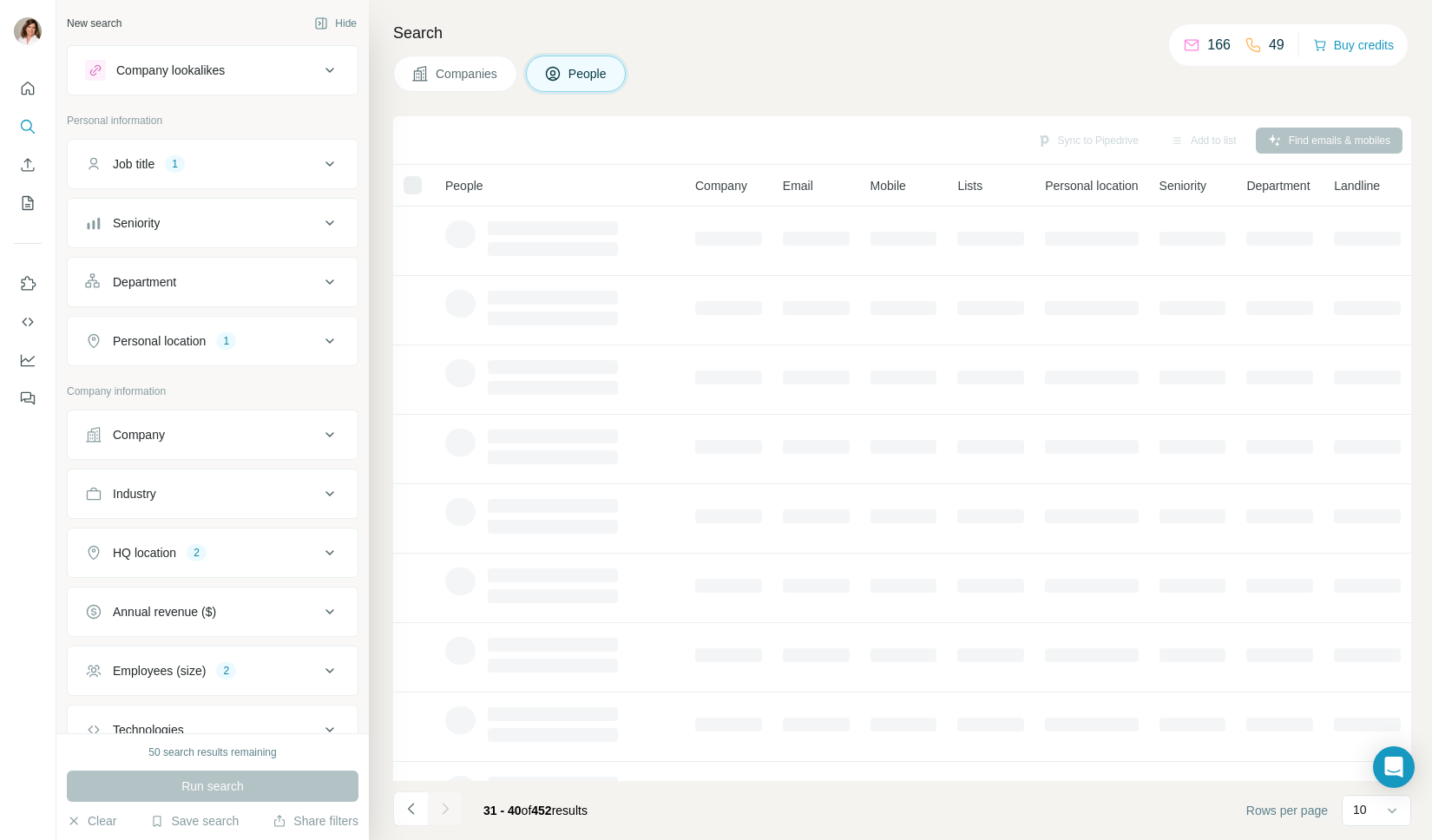
scroll to position [128, 0]
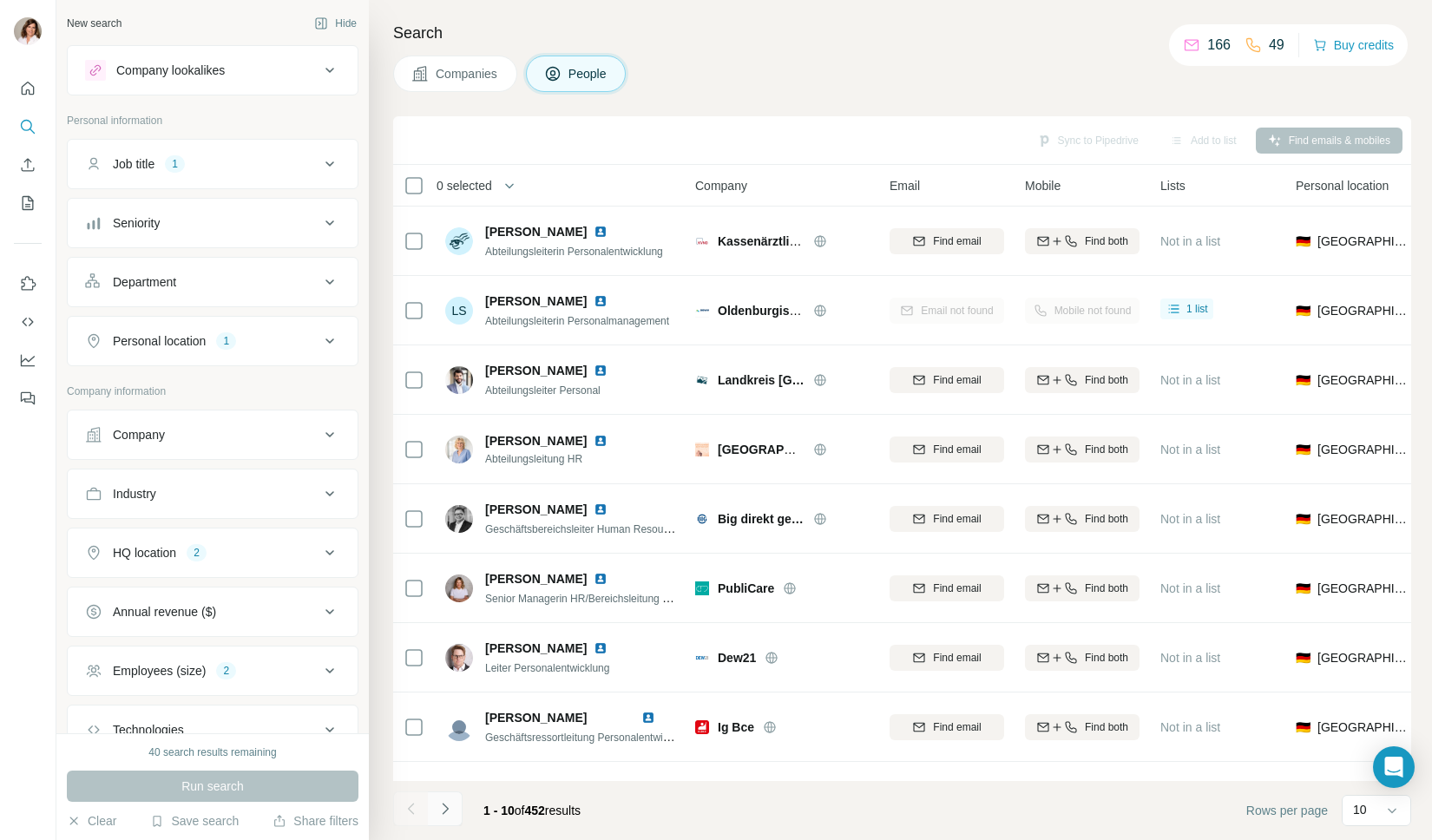
click at [437, 816] on icon "Navigate to next page" at bounding box center [444, 808] width 17 height 17
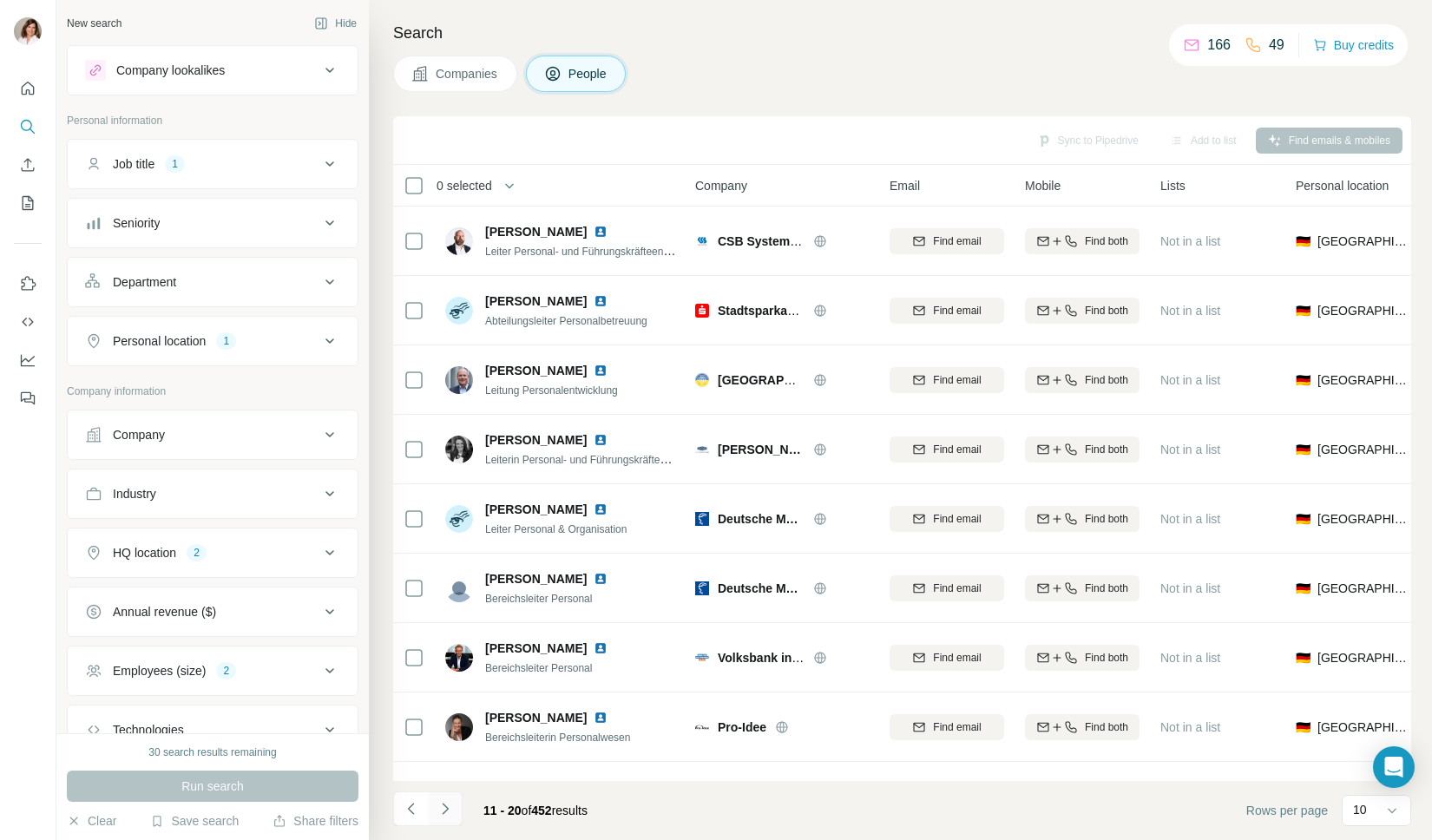
click at [437, 816] on icon "Navigate to next page" at bounding box center [444, 808] width 17 height 17
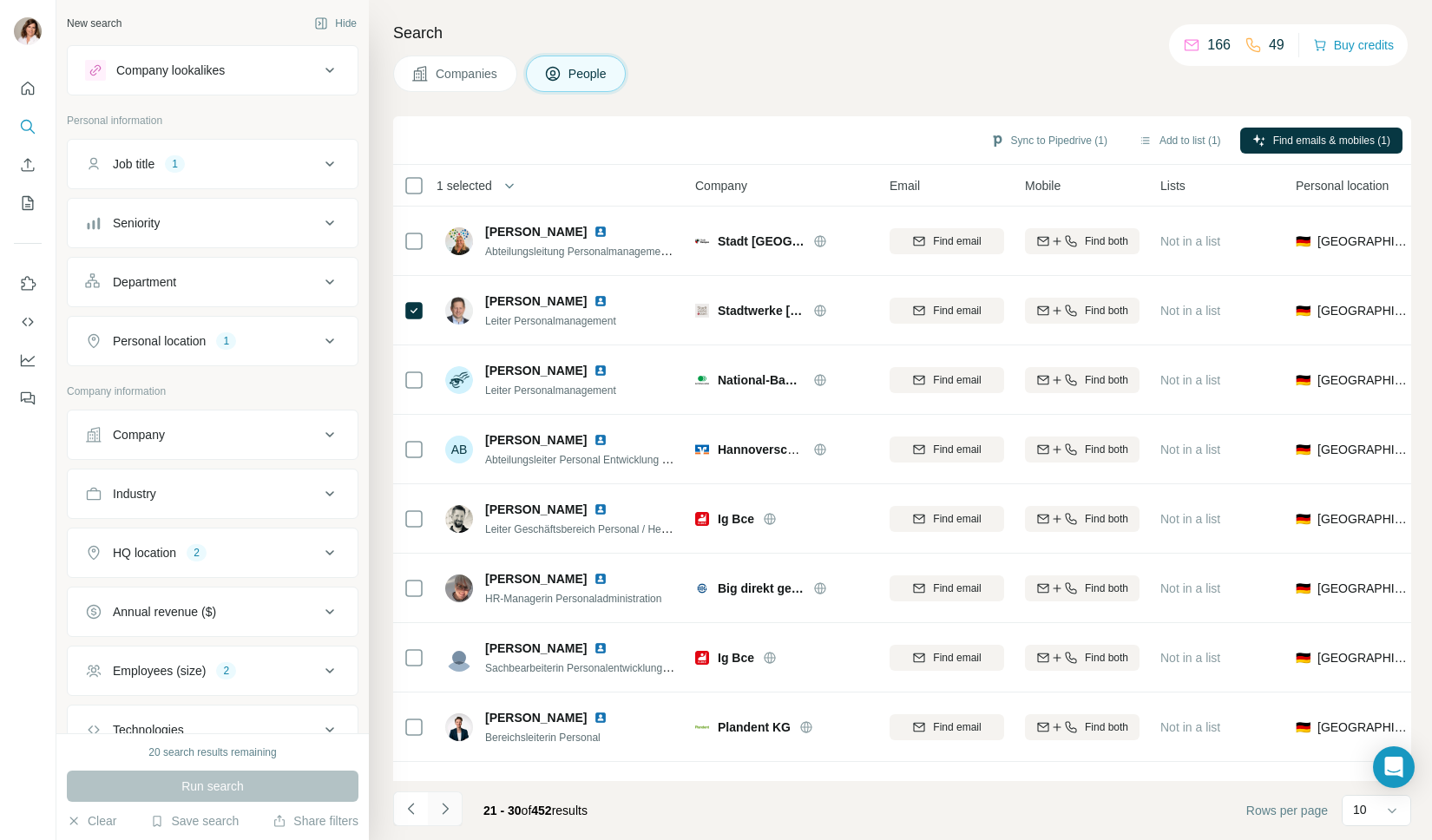
click at [446, 815] on icon "Navigate to next page" at bounding box center [444, 808] width 17 height 17
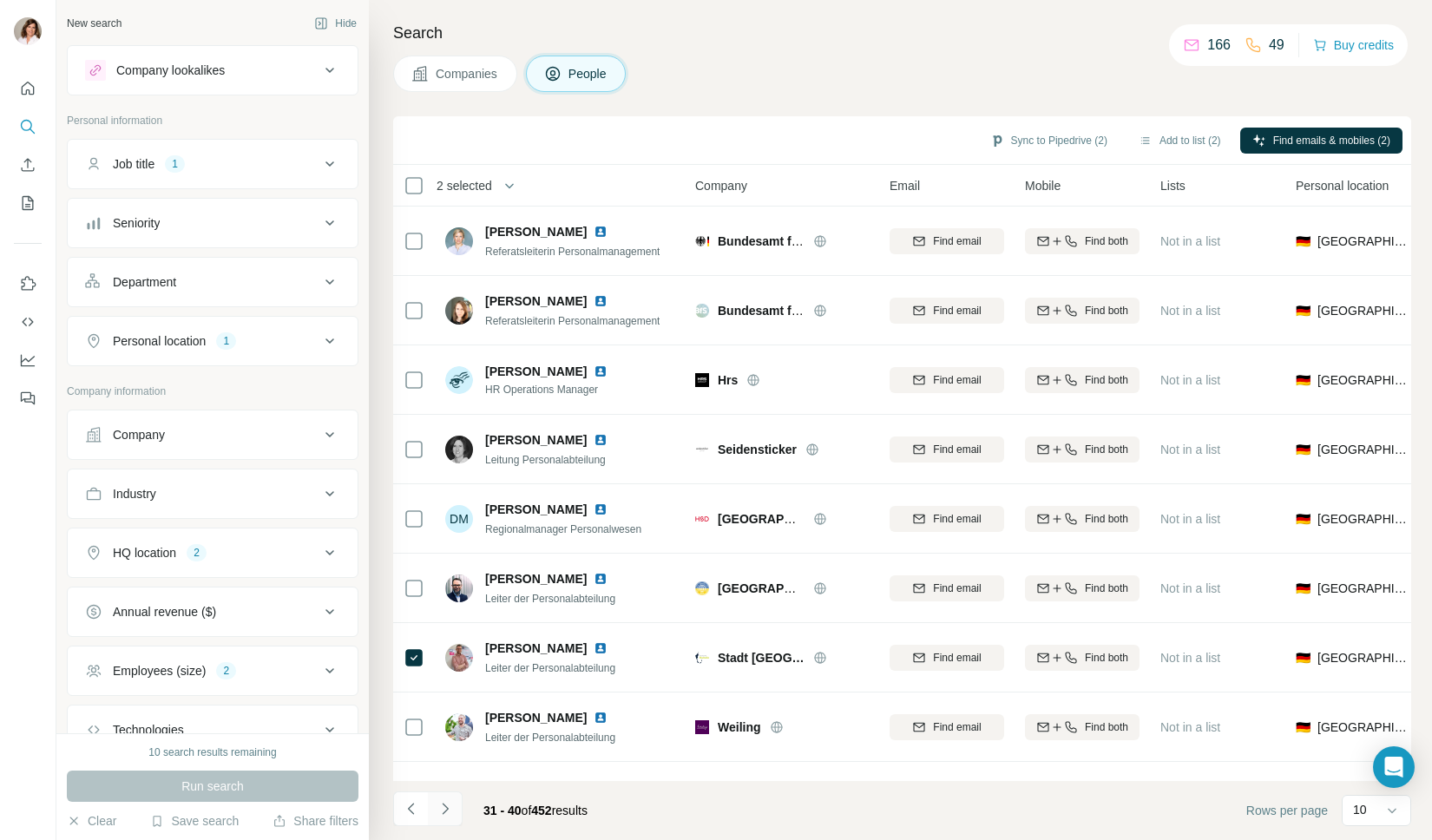
click at [442, 801] on icon "Navigate to next page" at bounding box center [444, 808] width 17 height 17
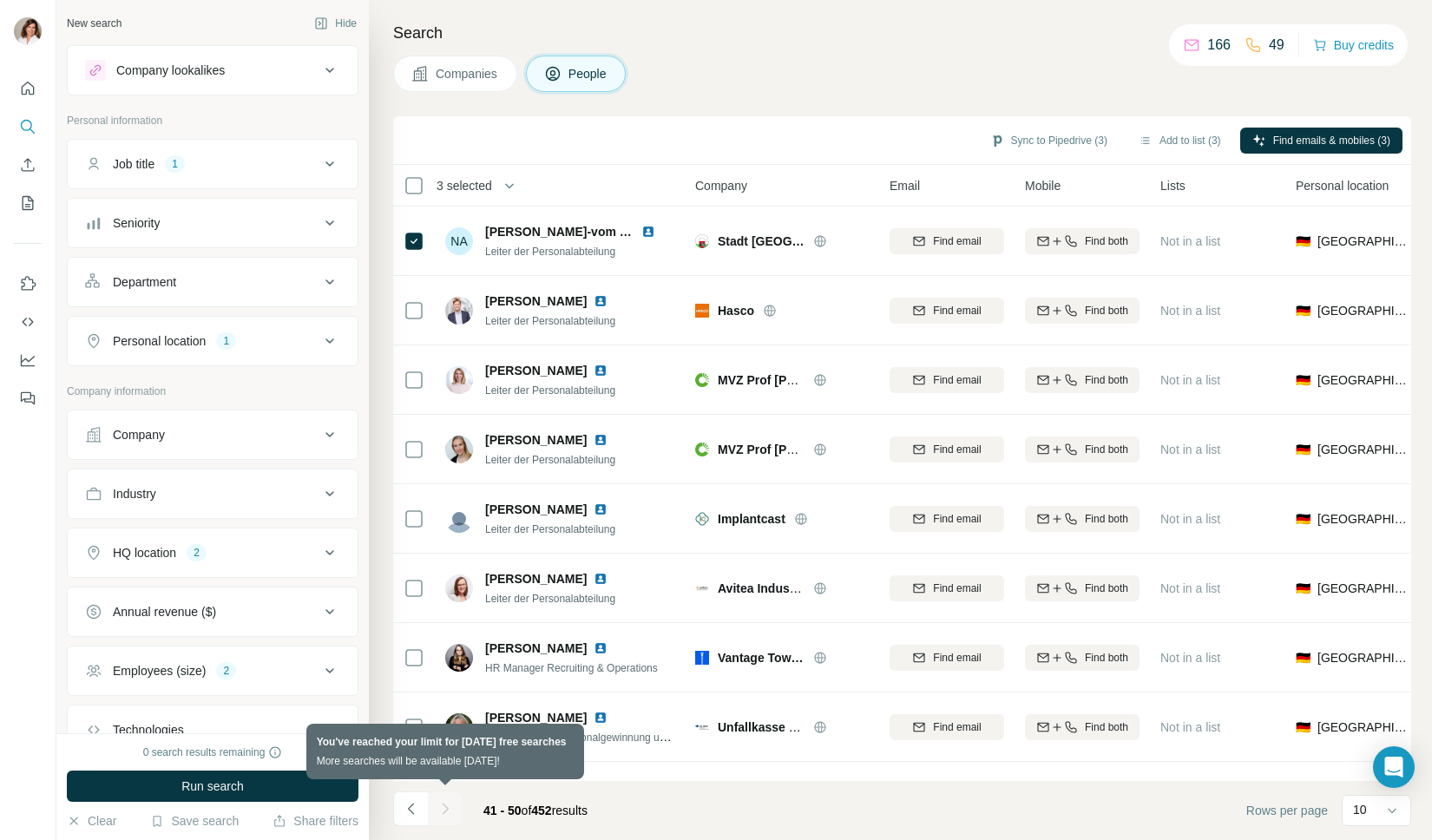
click at [450, 804] on div at bounding box center [445, 808] width 35 height 35
